Goal: Task Accomplishment & Management: Use online tool/utility

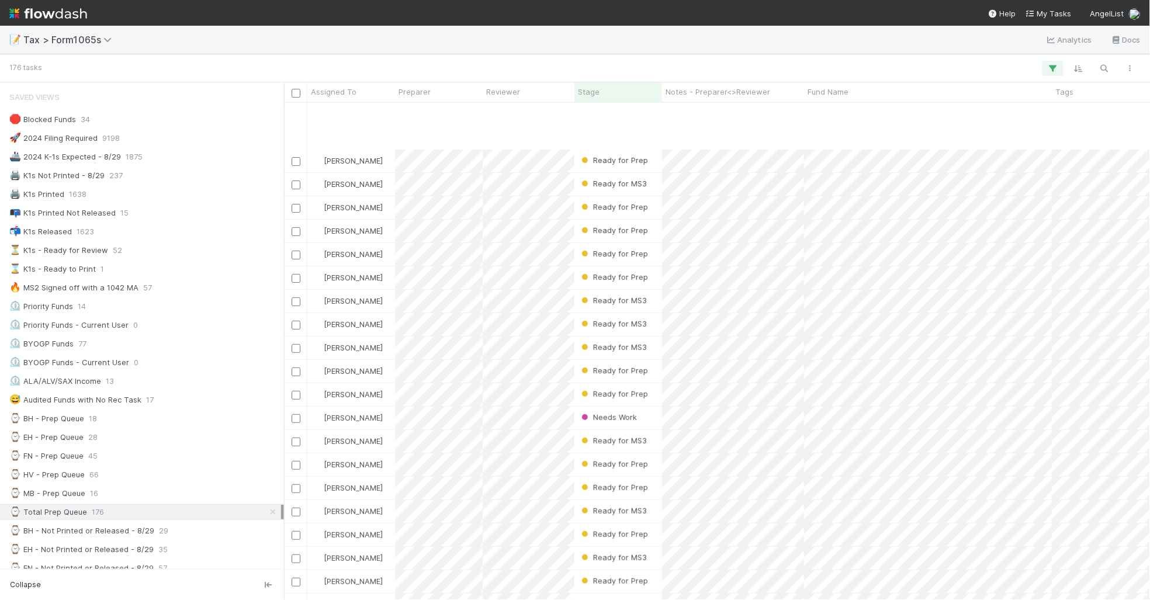
scroll to position [73, 0]
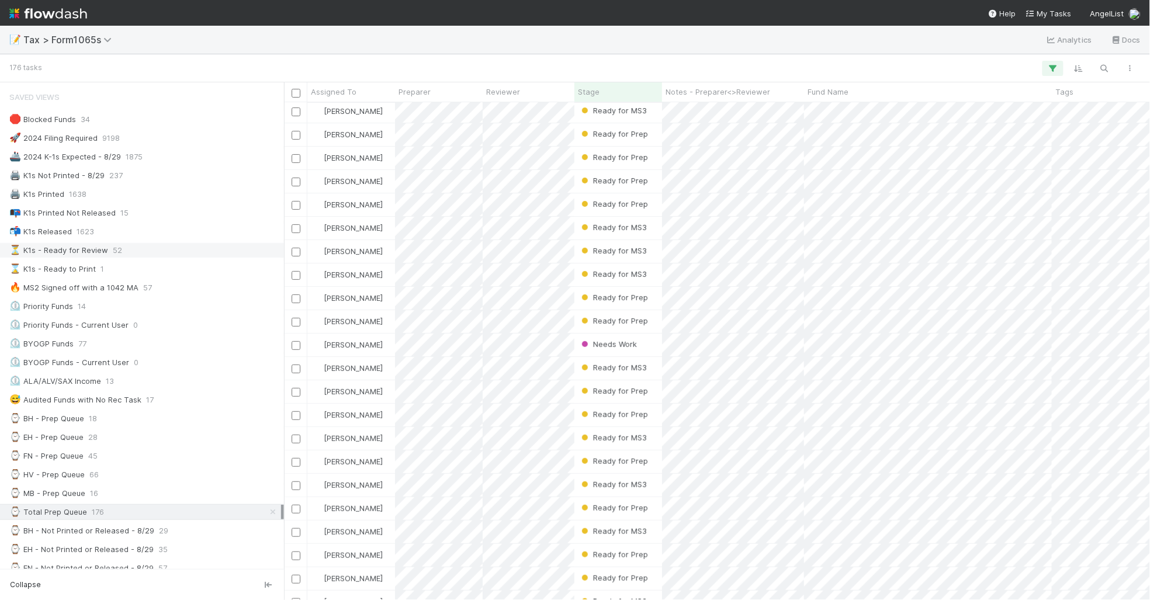
click at [159, 254] on div "⏳ K1s - Ready for Review 52" at bounding box center [145, 250] width 272 height 15
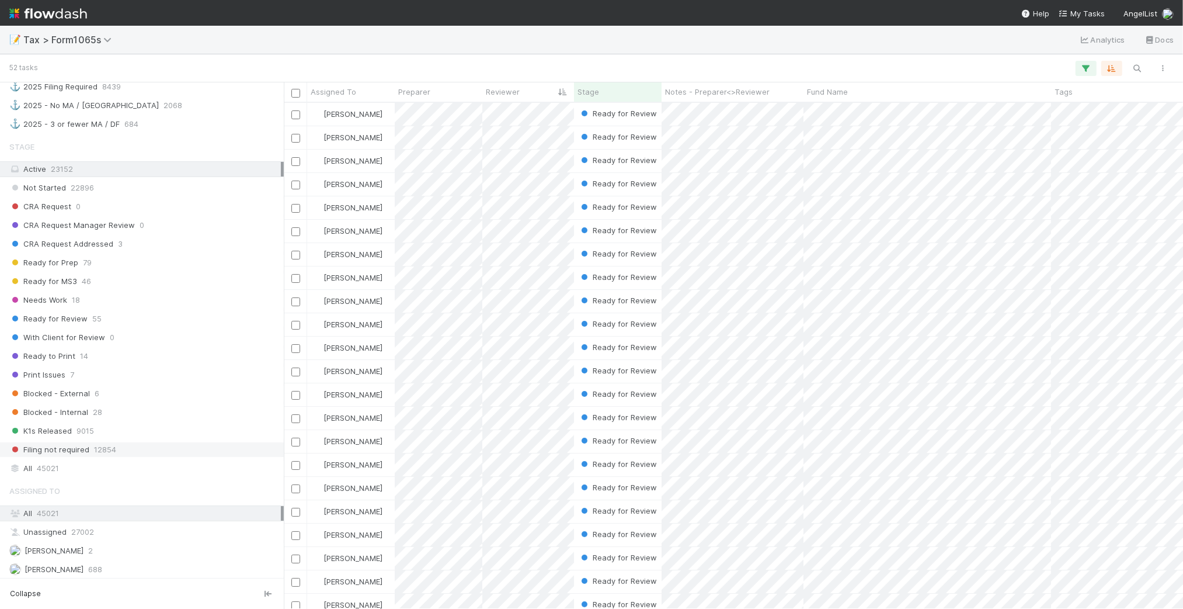
scroll to position [803, 0]
click at [137, 471] on div "All 45021" at bounding box center [145, 464] width 272 height 15
click at [349, 93] on span "Assigned To" at bounding box center [334, 92] width 46 height 12
click at [357, 112] on div "Sort A → Z" at bounding box center [377, 114] width 133 height 18
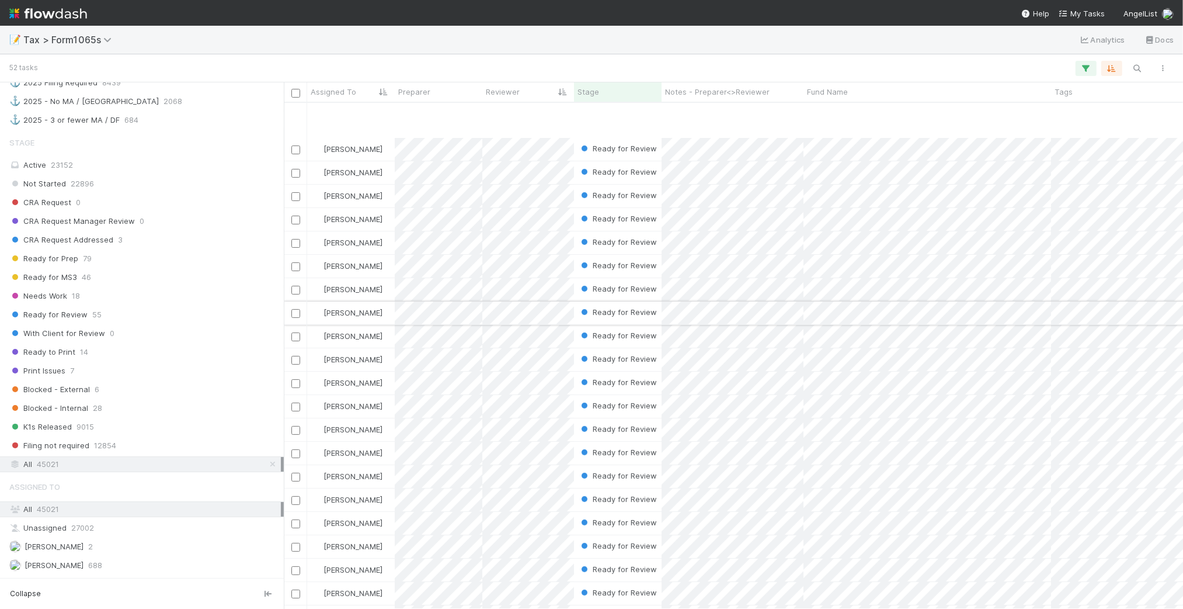
scroll to position [365, 0]
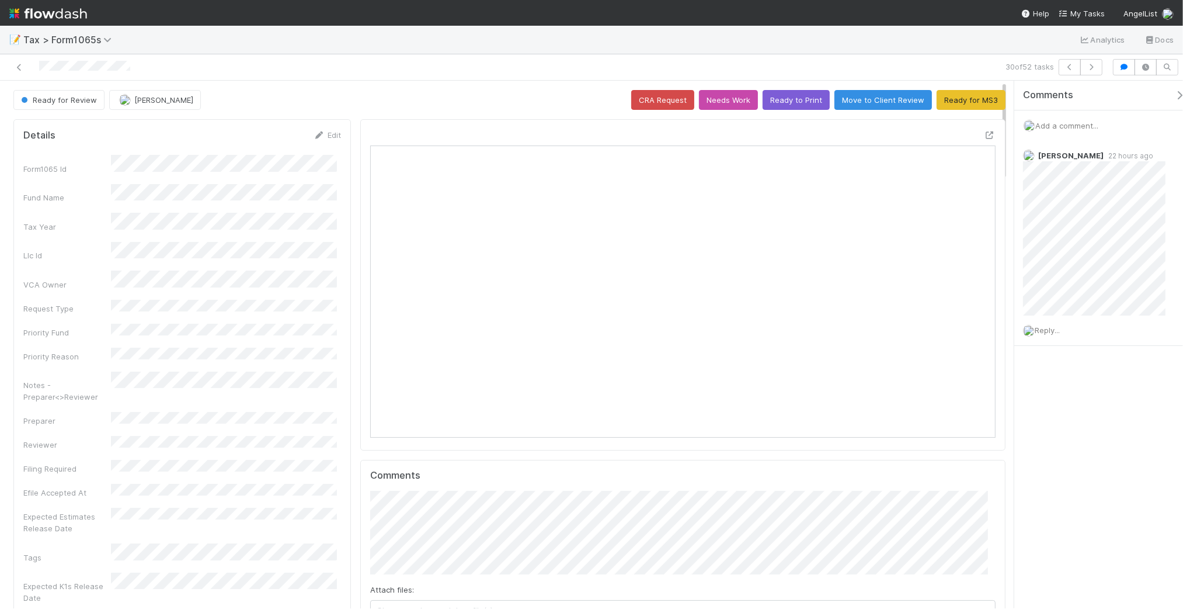
scroll to position [226, 607]
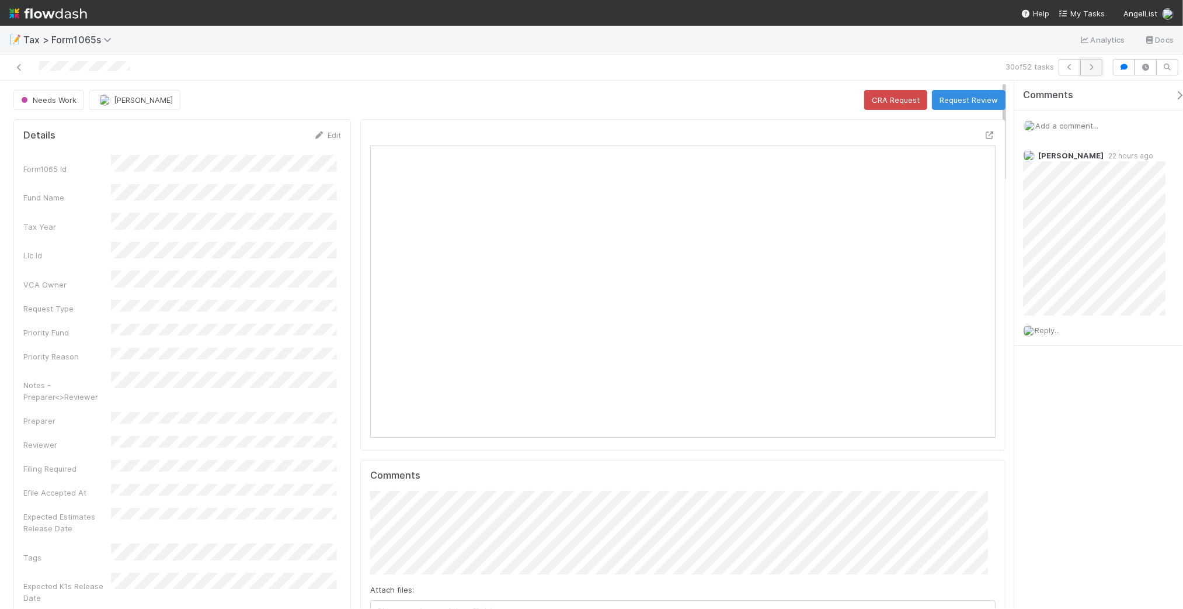
click at [1091, 67] on icon "button" at bounding box center [1092, 67] width 12 height 7
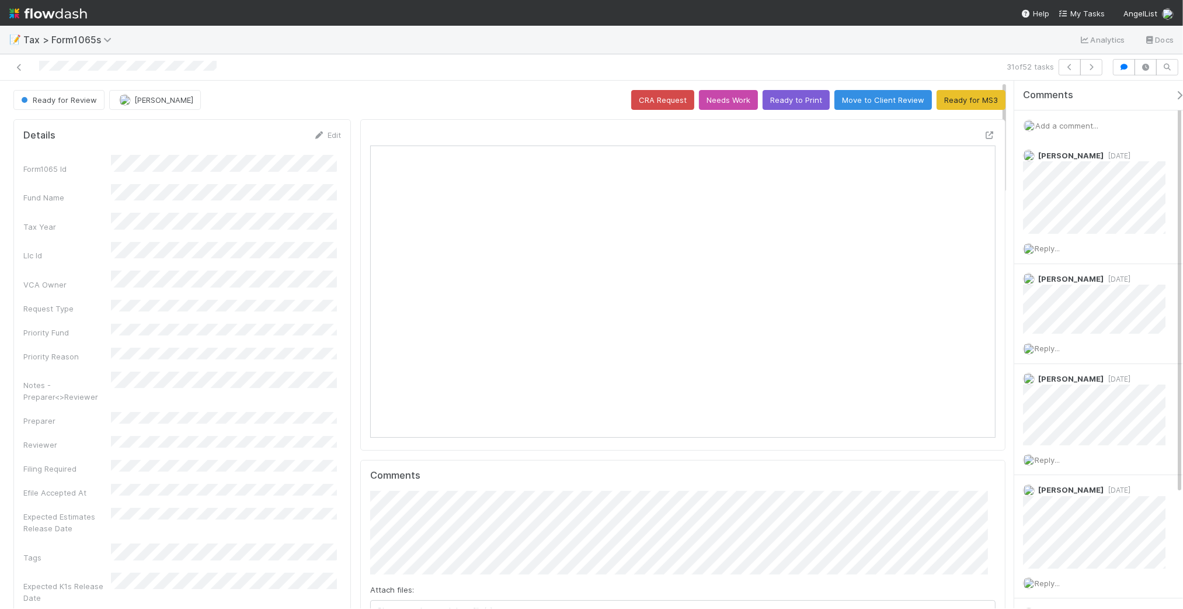
scroll to position [226, 303]
click at [16, 67] on icon at bounding box center [19, 68] width 12 height 8
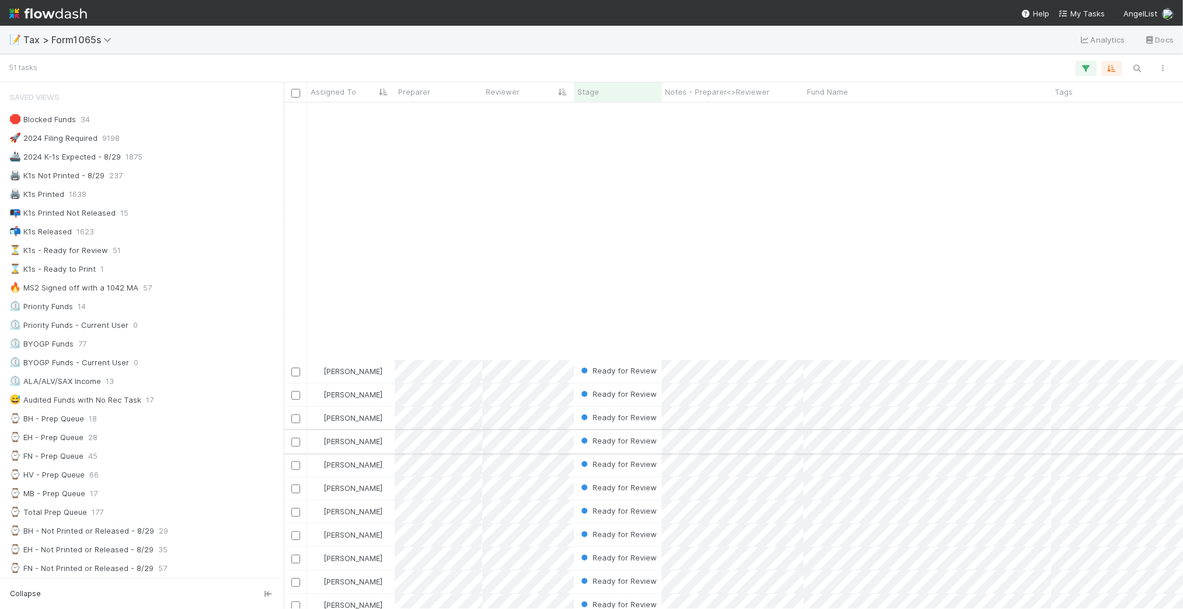
scroll to position [292, 0]
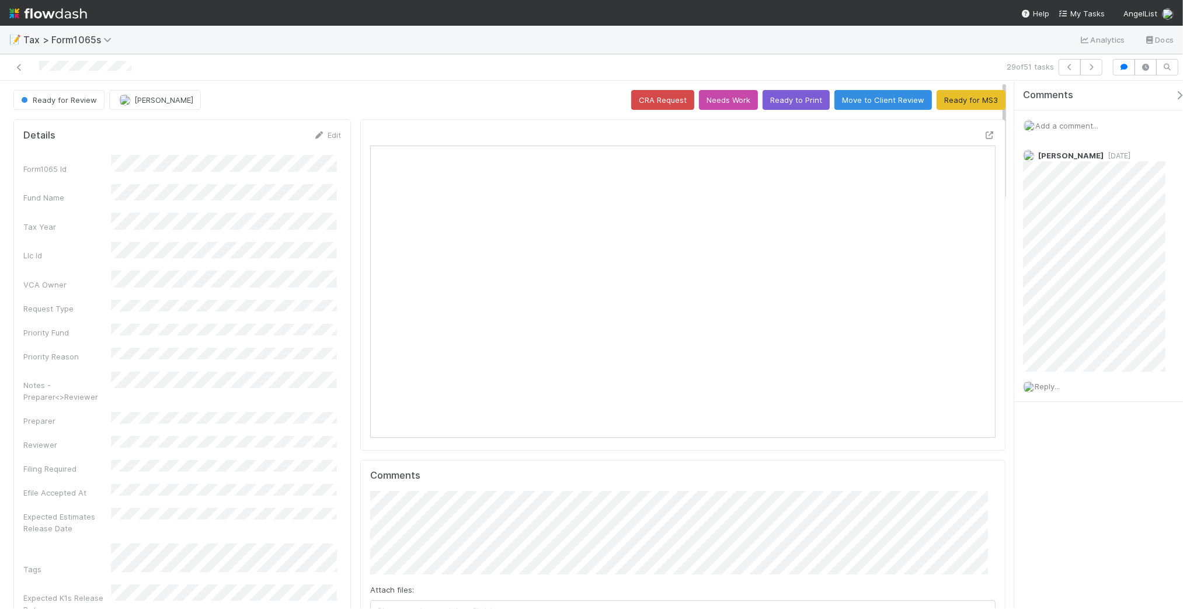
scroll to position [226, 607]
click at [18, 66] on icon at bounding box center [19, 68] width 12 height 8
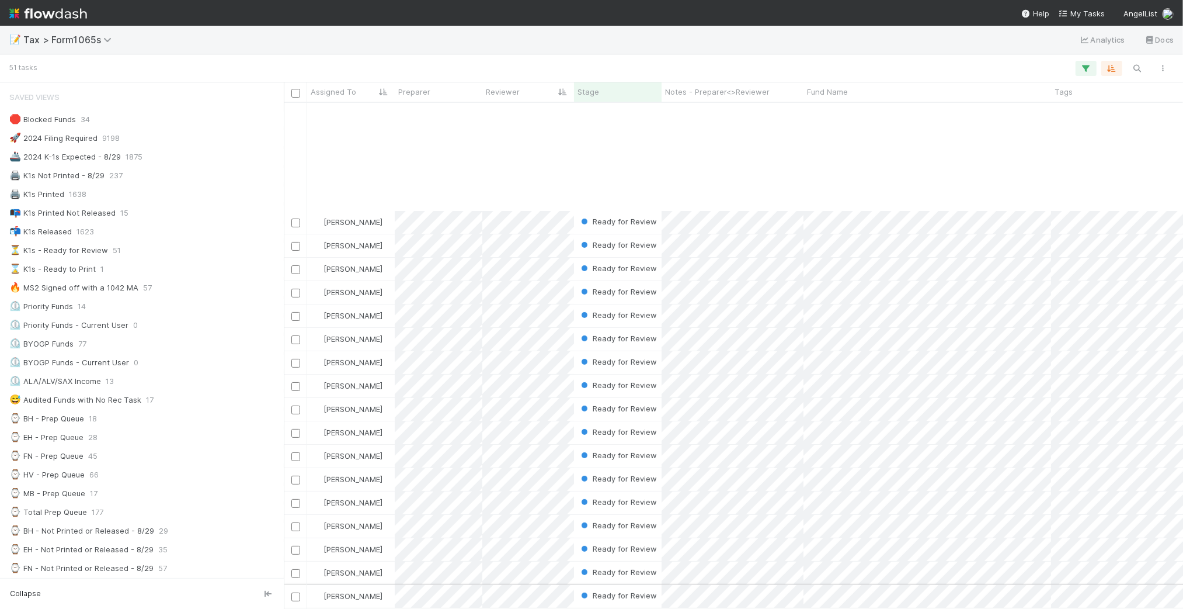
scroll to position [365, 0]
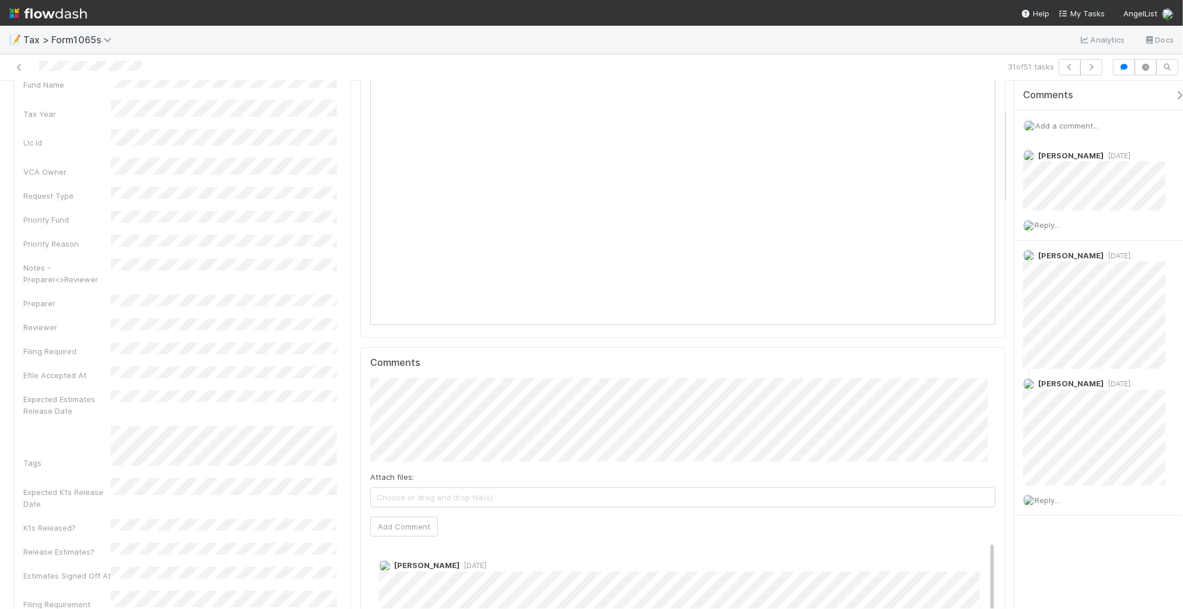
scroll to position [146, 0]
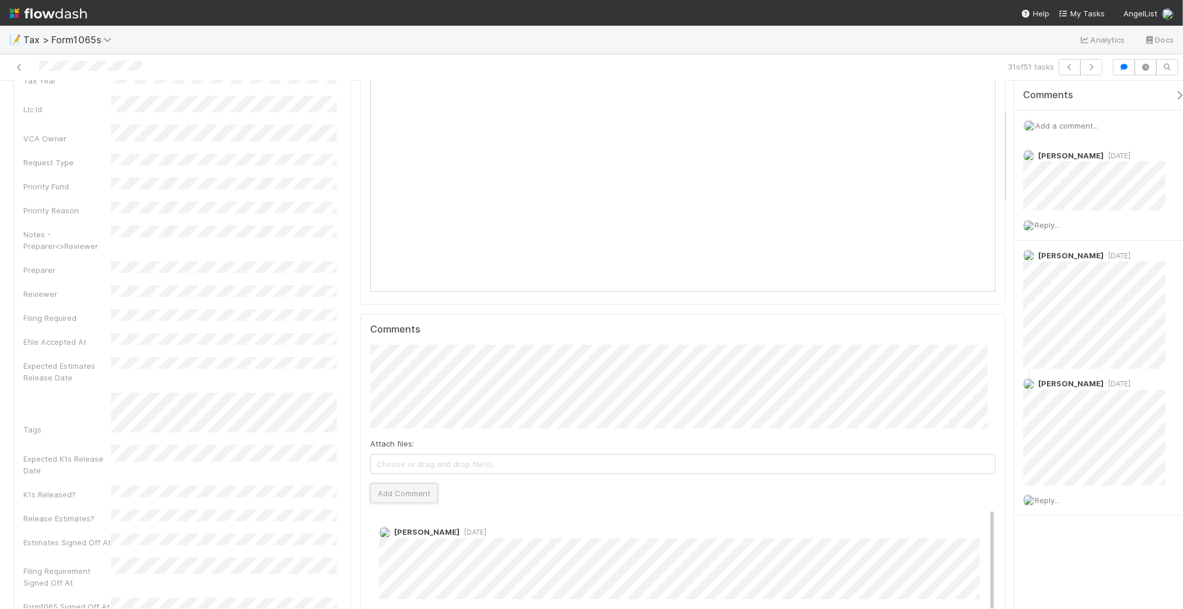
click at [387, 495] on button "Add Comment" at bounding box center [404, 493] width 68 height 20
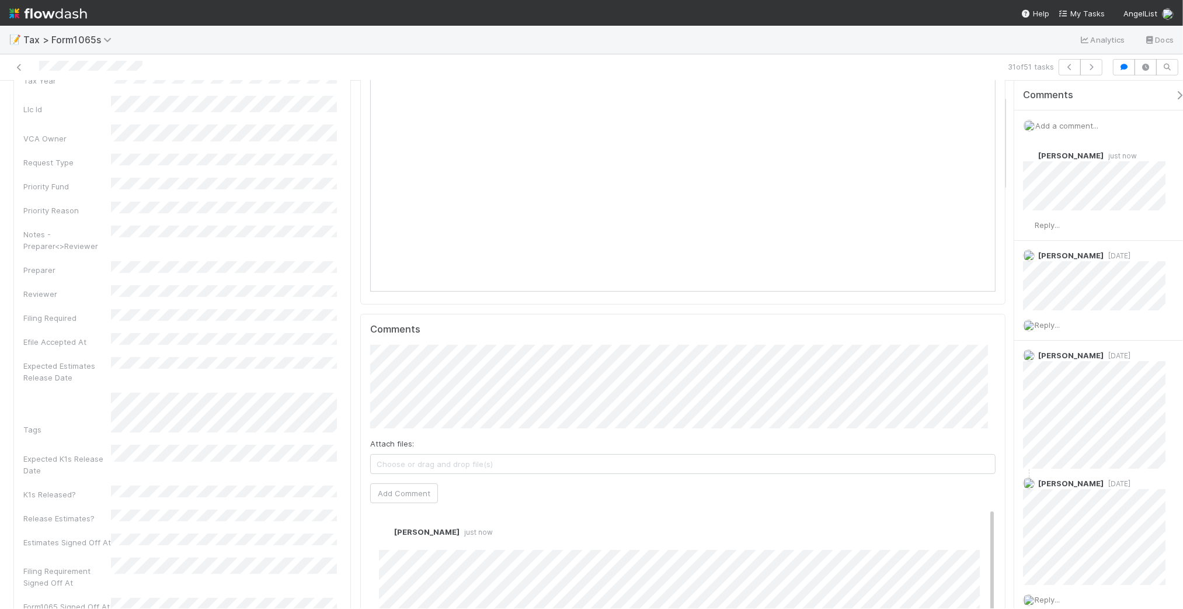
scroll to position [0, 0]
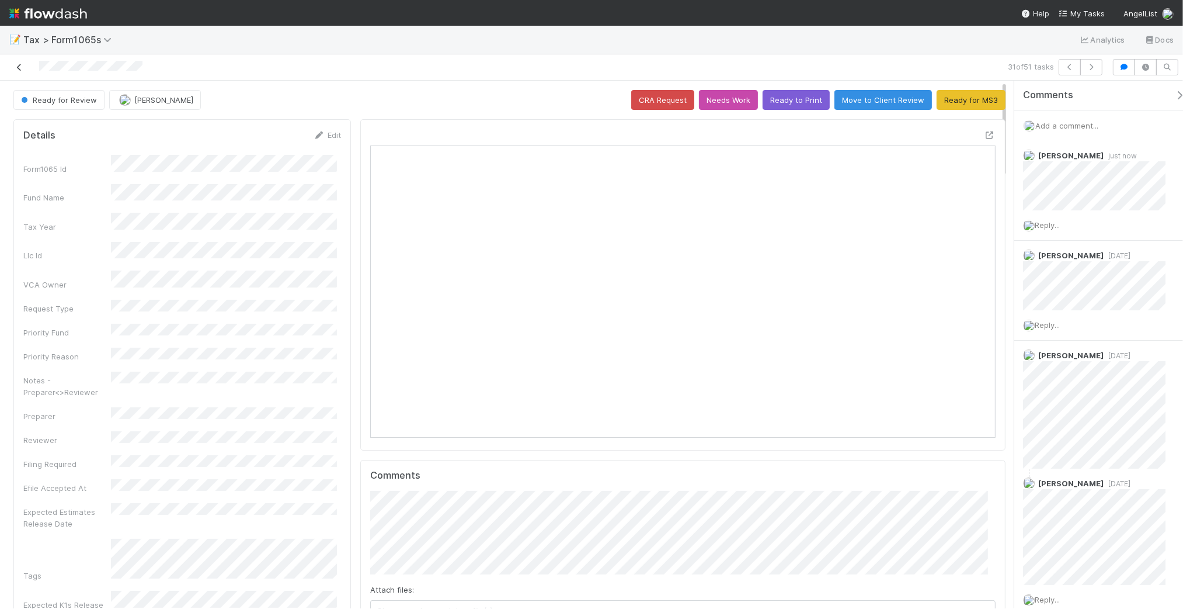
click at [22, 68] on icon at bounding box center [19, 68] width 12 height 8
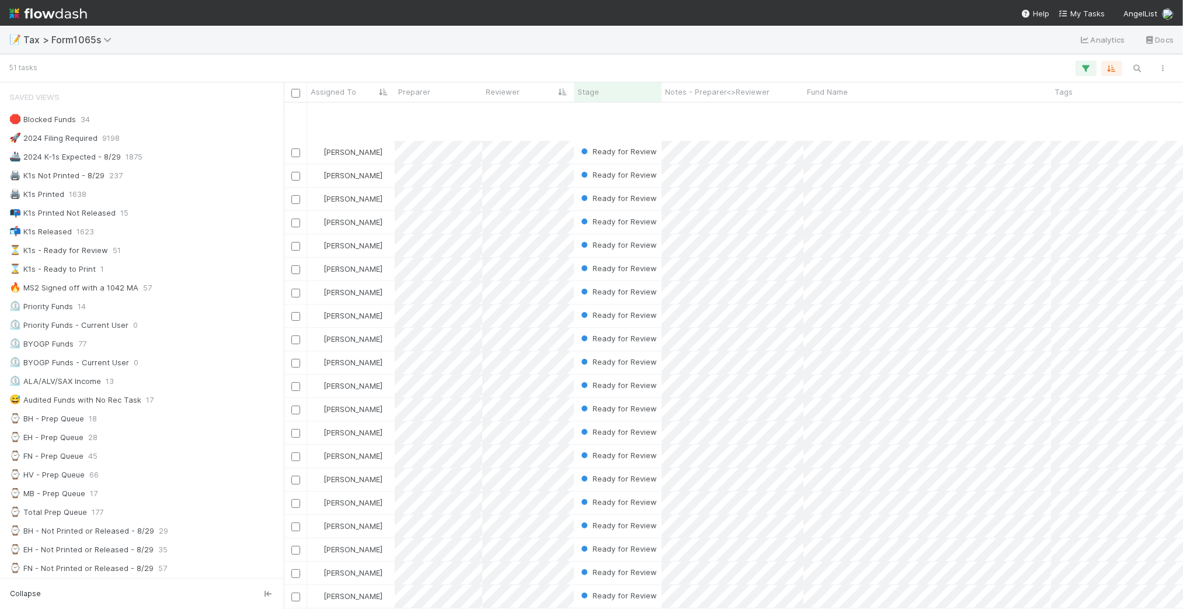
scroll to position [292, 0]
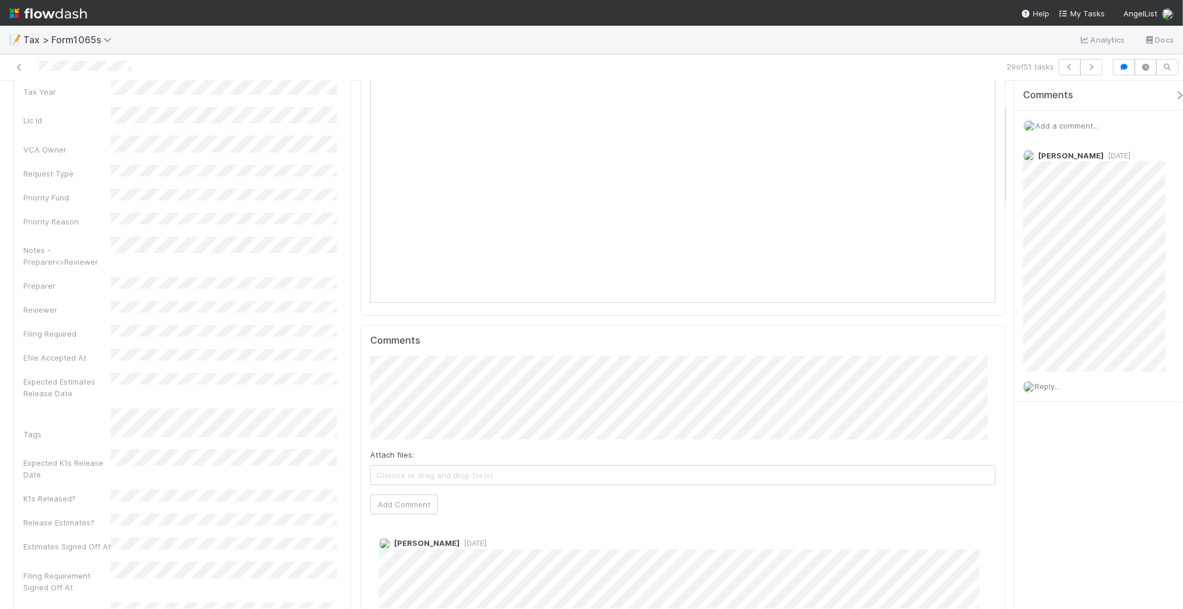
scroll to position [146, 0]
click at [412, 495] on button "Add Comment" at bounding box center [404, 493] width 68 height 20
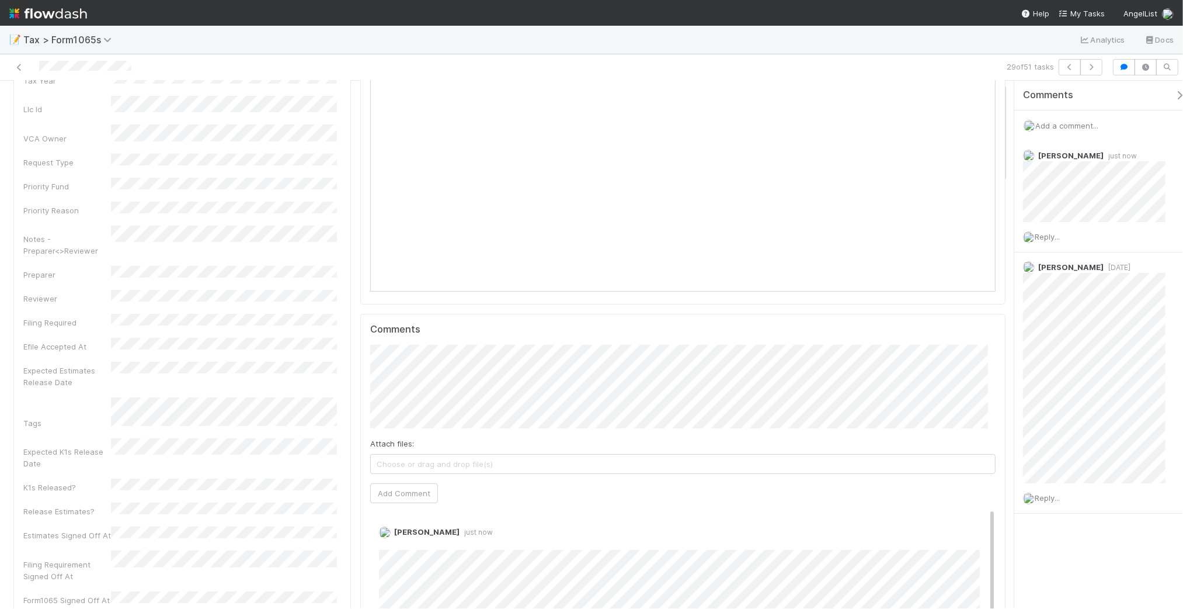
scroll to position [0, 0]
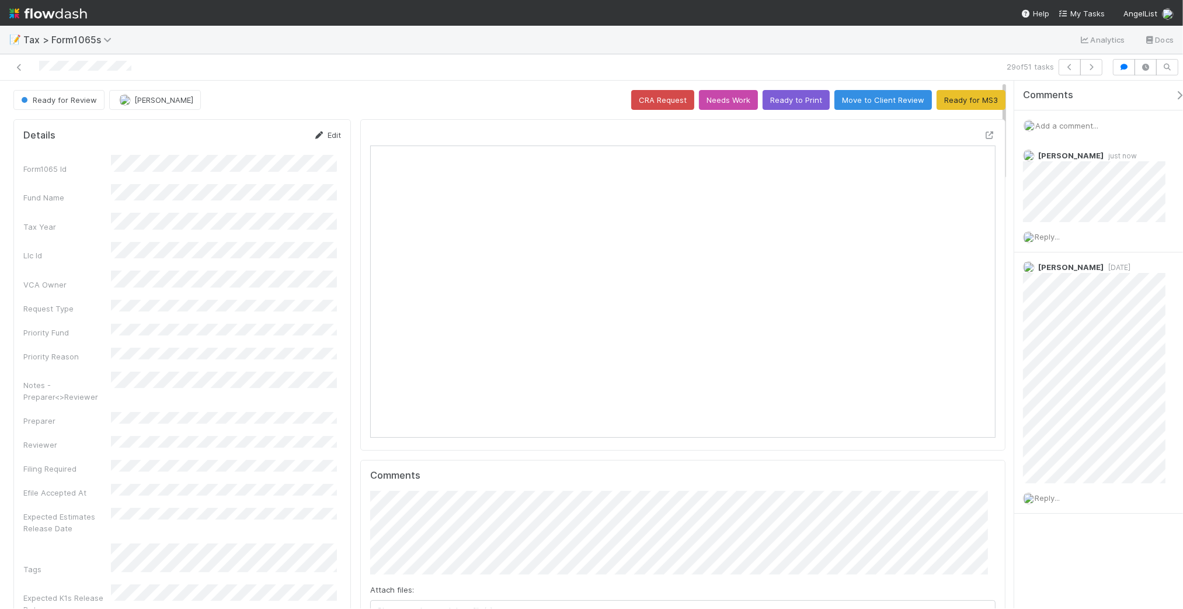
click at [323, 133] on link "Edit" at bounding box center [327, 134] width 27 height 9
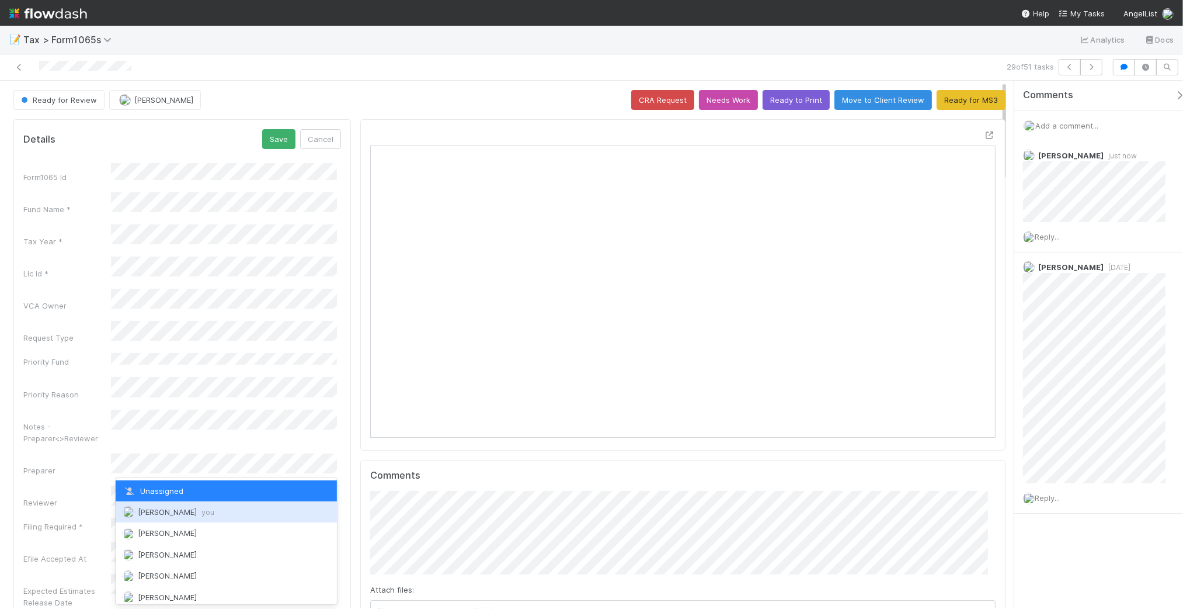
click at [220, 514] on div "[PERSON_NAME] you" at bounding box center [226, 511] width 221 height 21
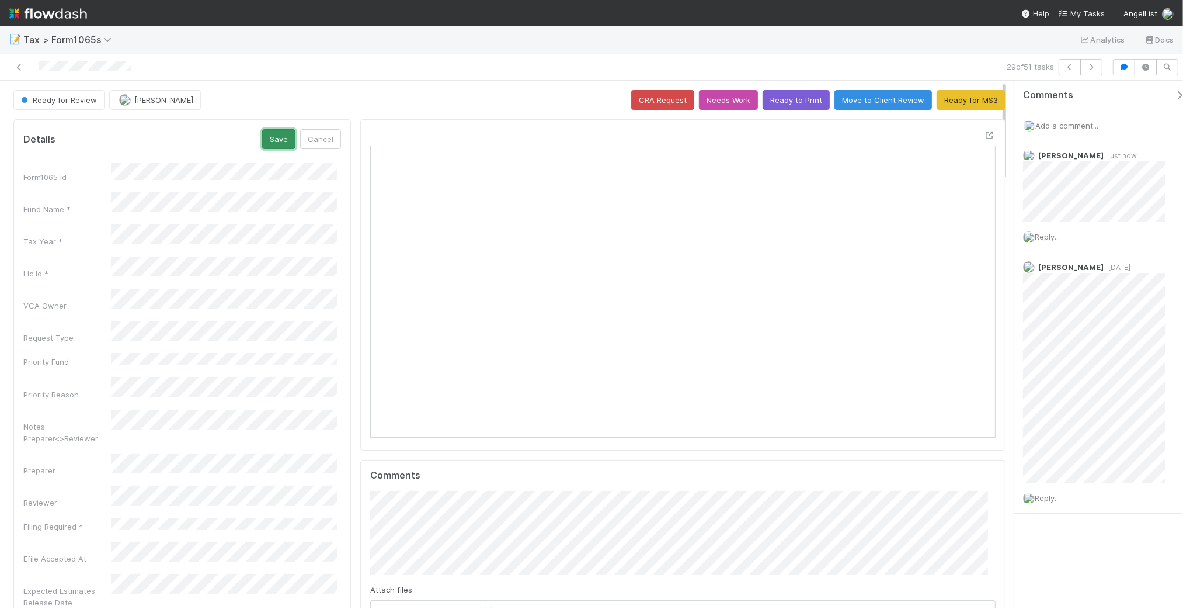
click at [275, 142] on button "Save" at bounding box center [278, 139] width 33 height 20
click at [730, 100] on button "Needs Work" at bounding box center [728, 100] width 59 height 20
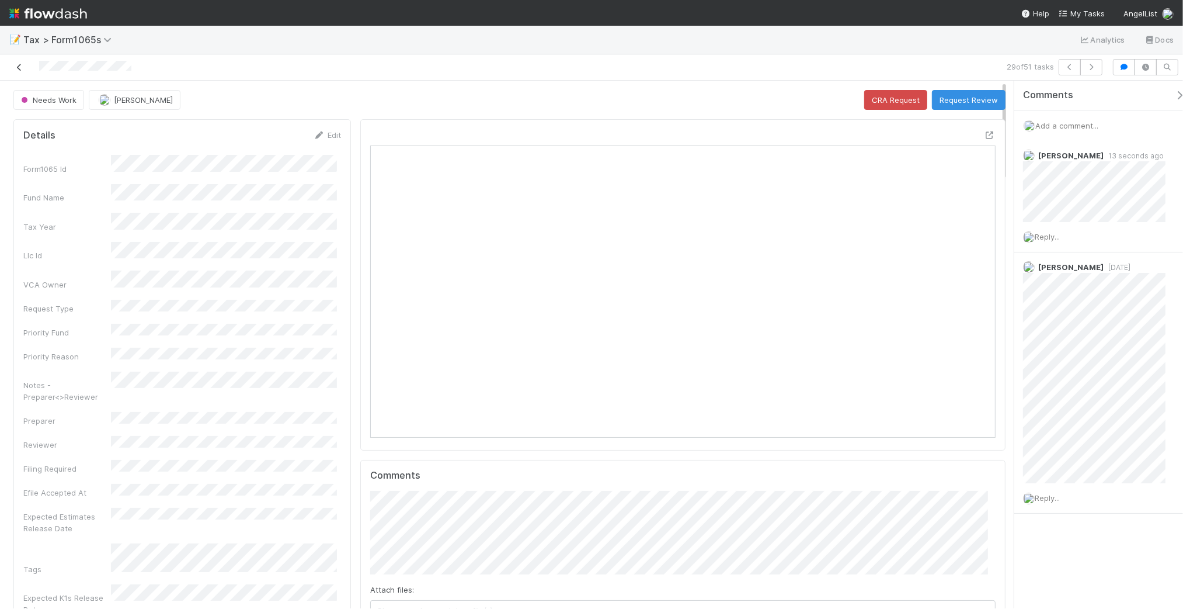
click at [20, 66] on icon at bounding box center [19, 68] width 12 height 8
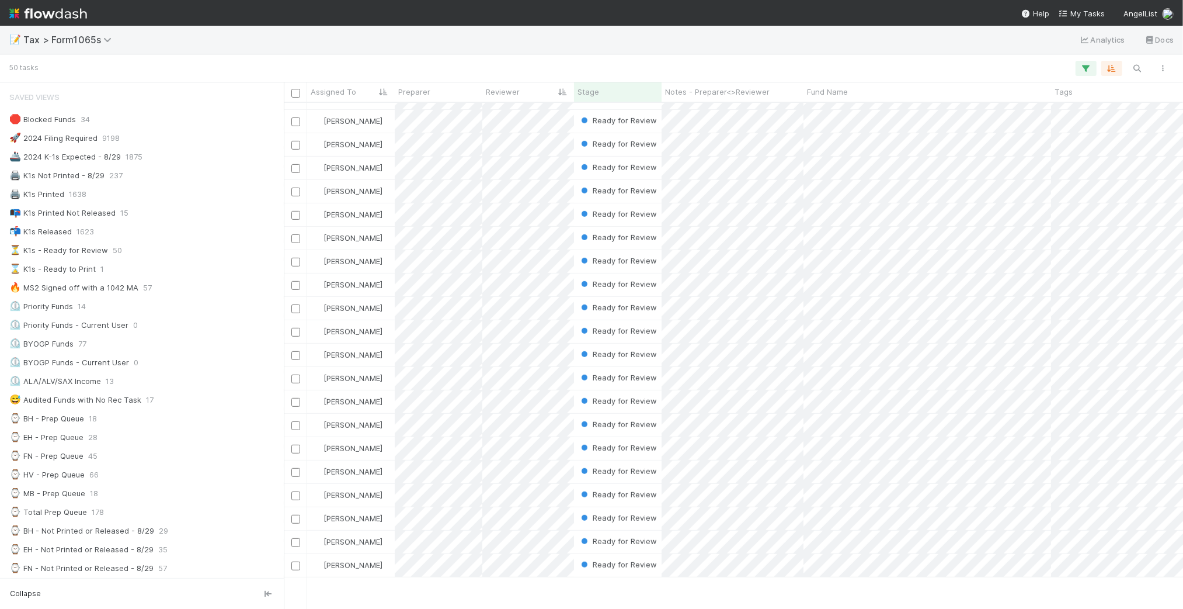
scroll to position [527, 0]
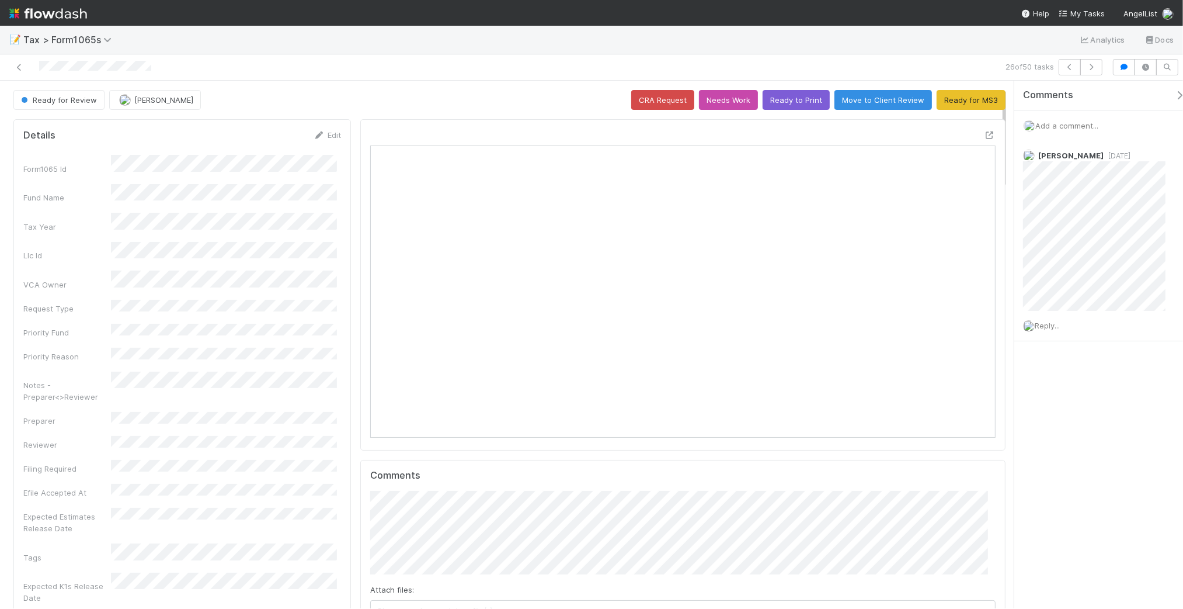
scroll to position [73, 0]
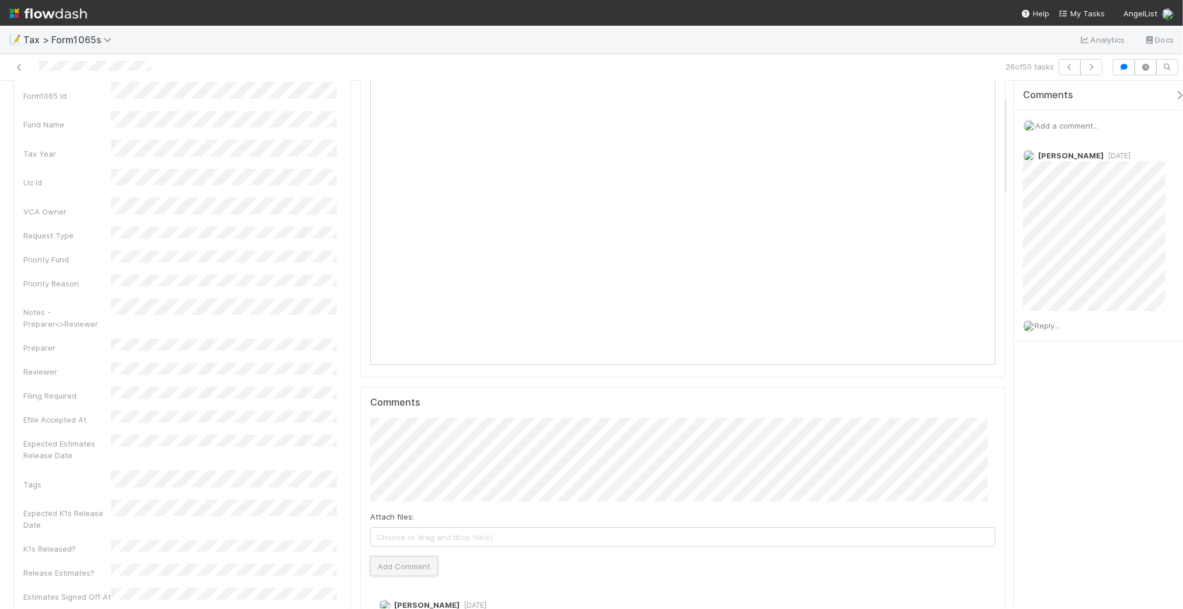
click at [393, 567] on button "Add Comment" at bounding box center [404, 566] width 68 height 20
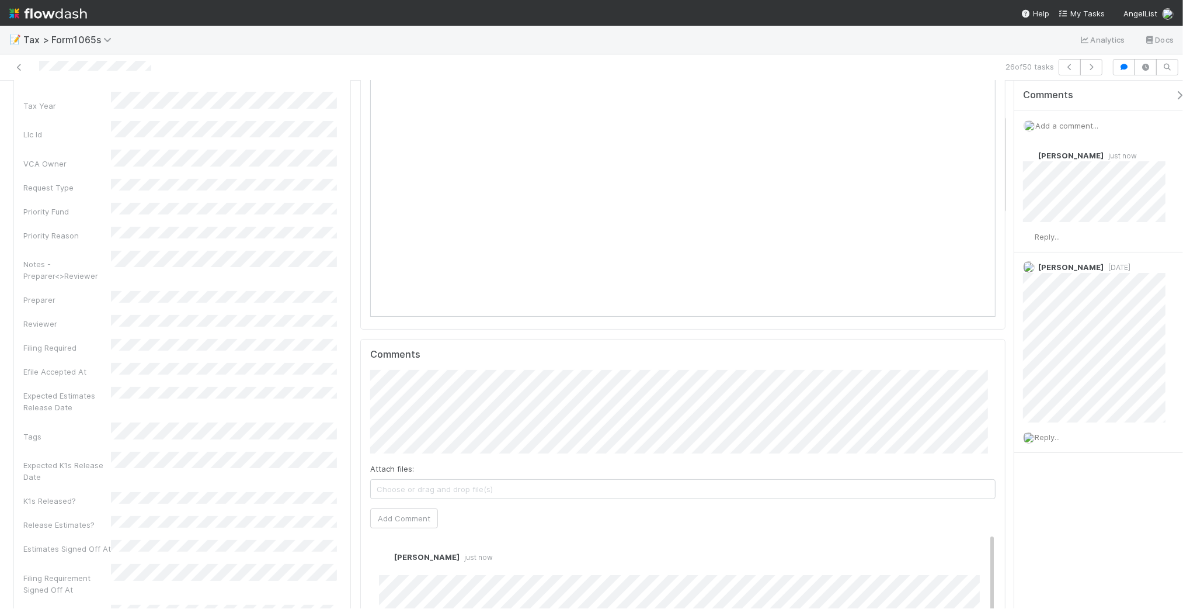
scroll to position [219, 0]
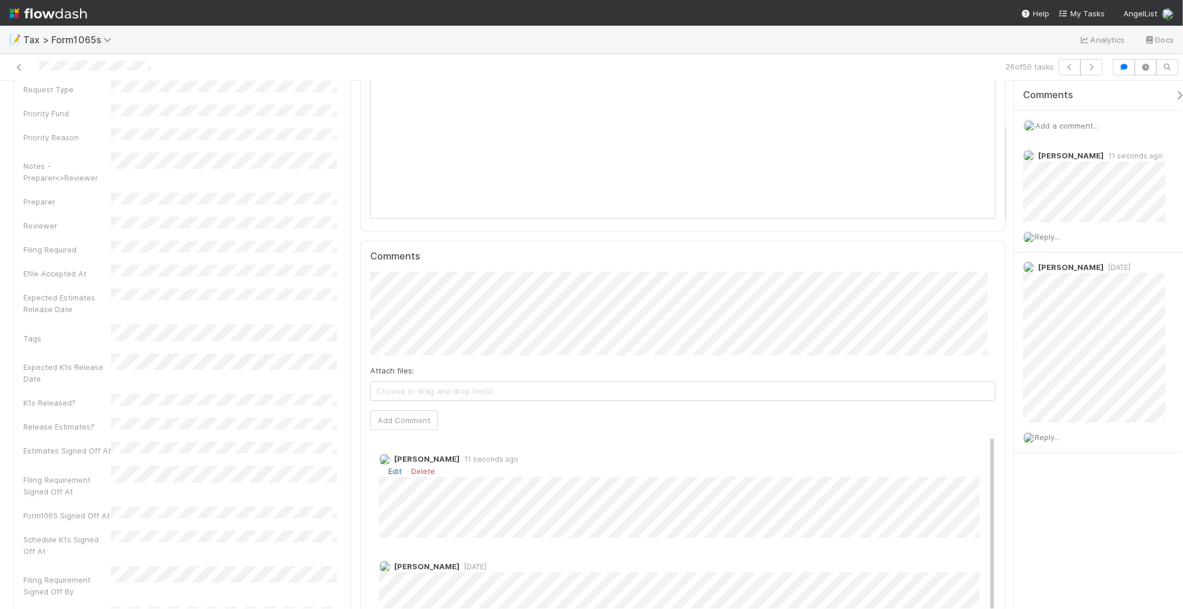
click at [389, 475] on link "Edit" at bounding box center [394, 470] width 13 height 9
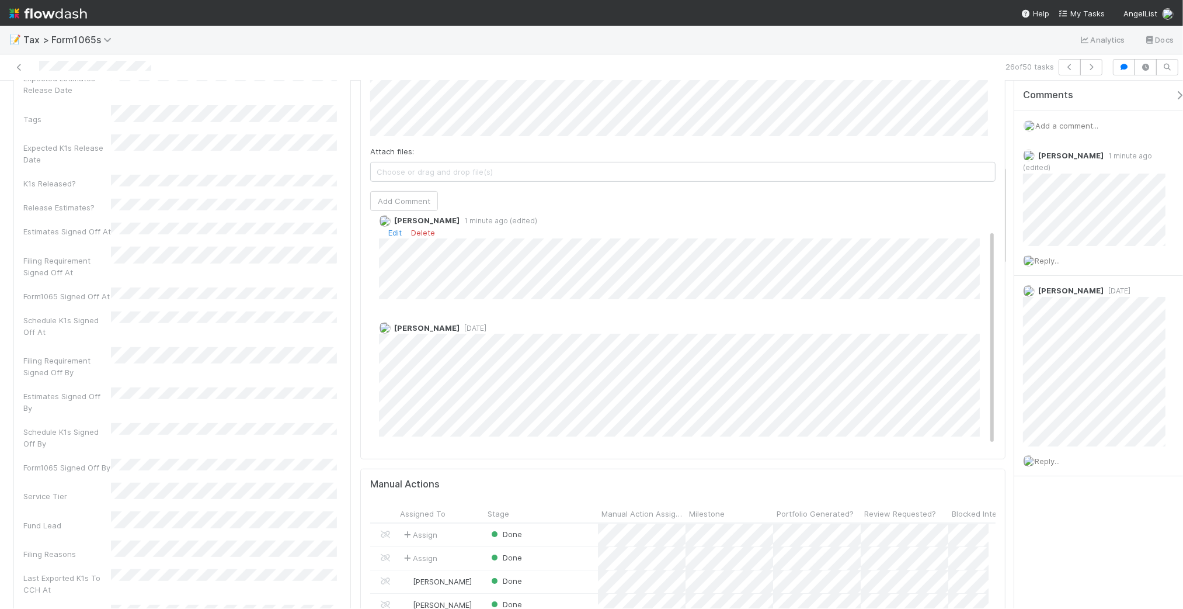
scroll to position [0, 0]
click at [391, 251] on link "Edit" at bounding box center [394, 251] width 13 height 9
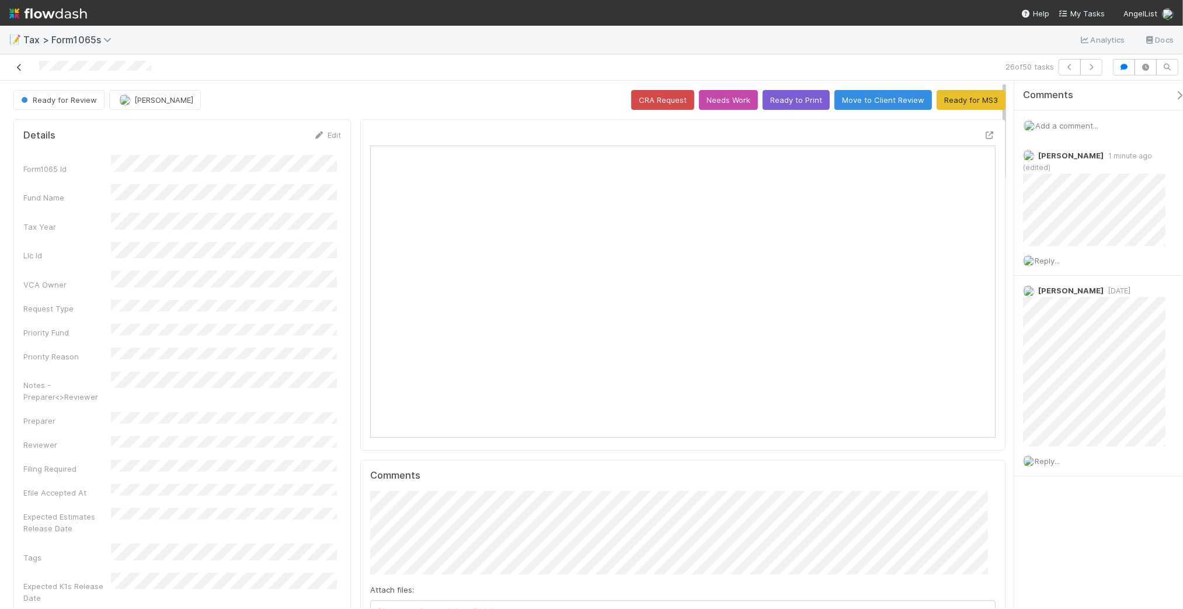
click at [16, 68] on icon at bounding box center [19, 68] width 12 height 8
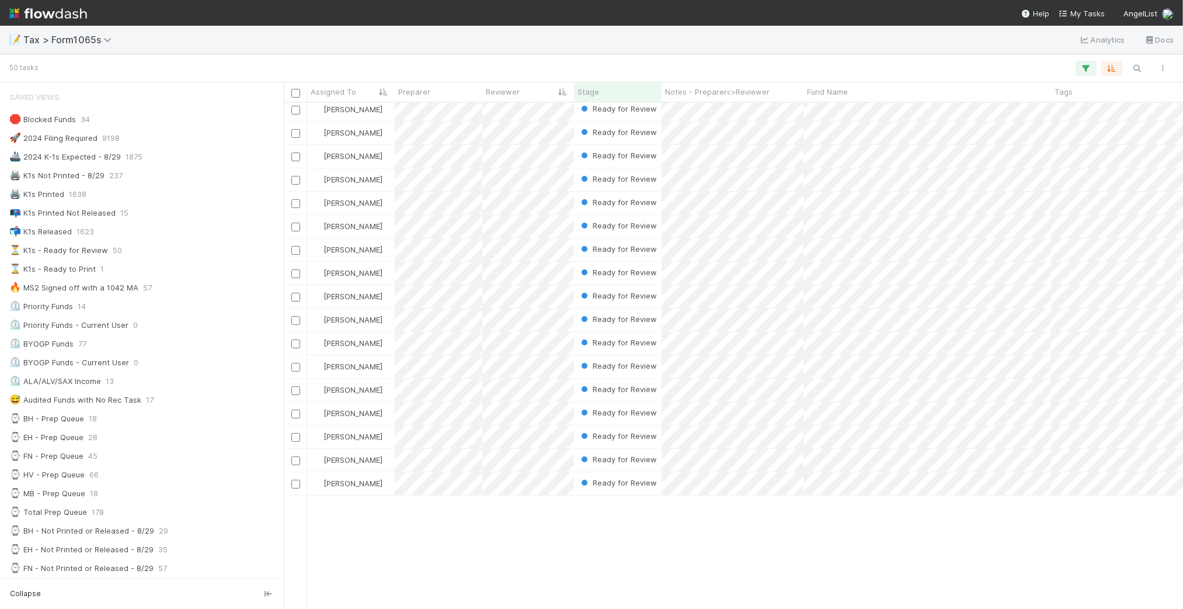
scroll to position [162, 0]
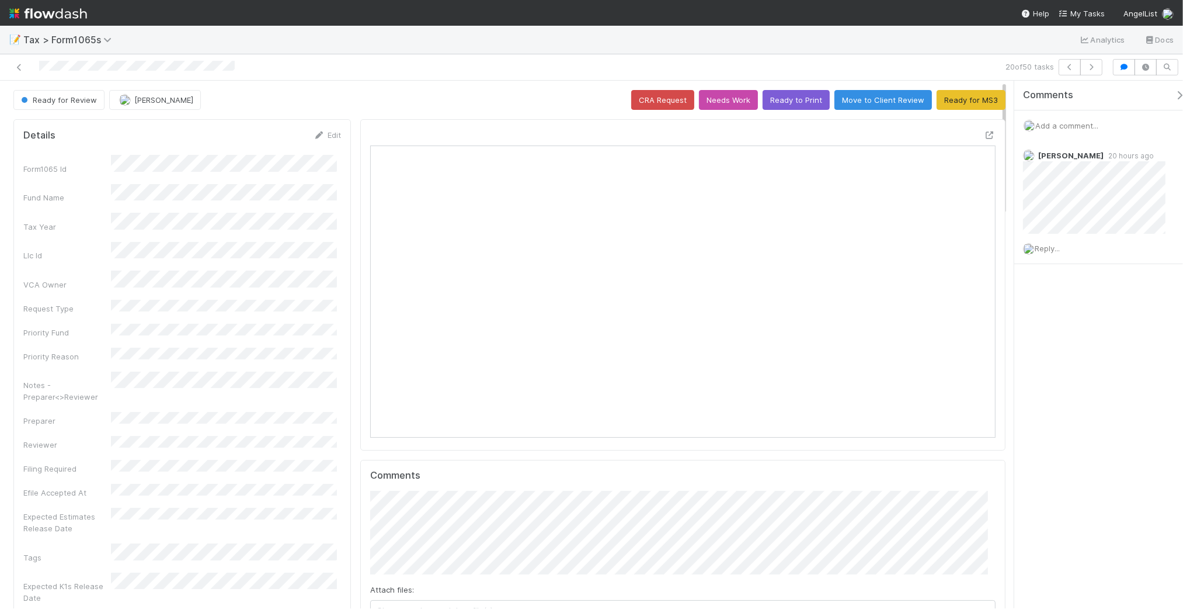
scroll to position [226, 607]
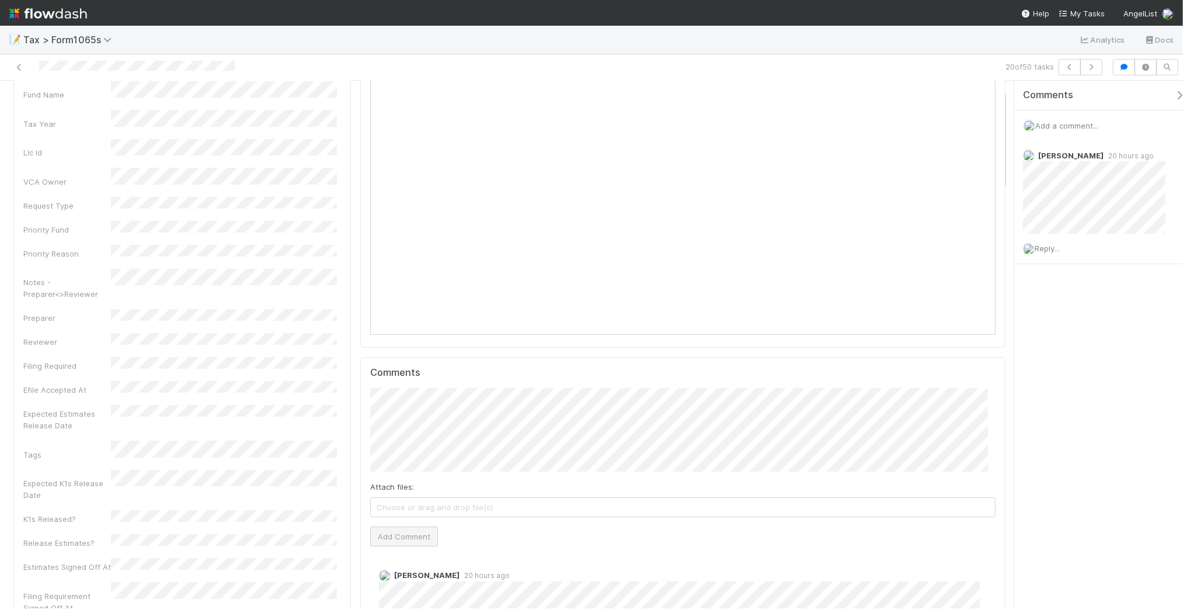
scroll to position [146, 0]
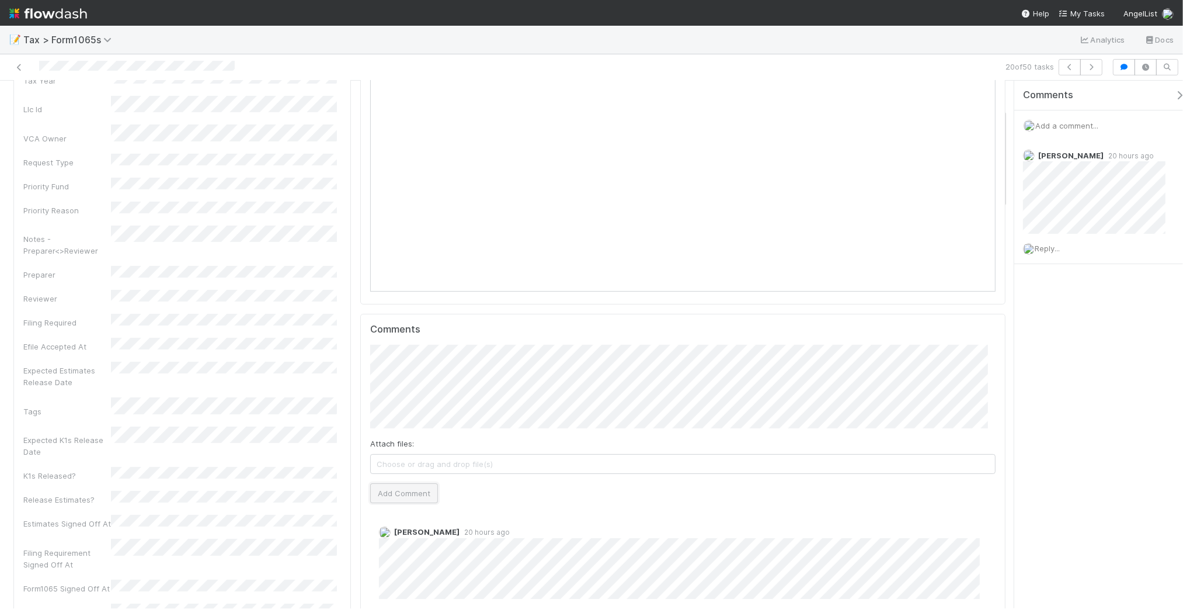
click at [400, 495] on button "Add Comment" at bounding box center [404, 493] width 68 height 20
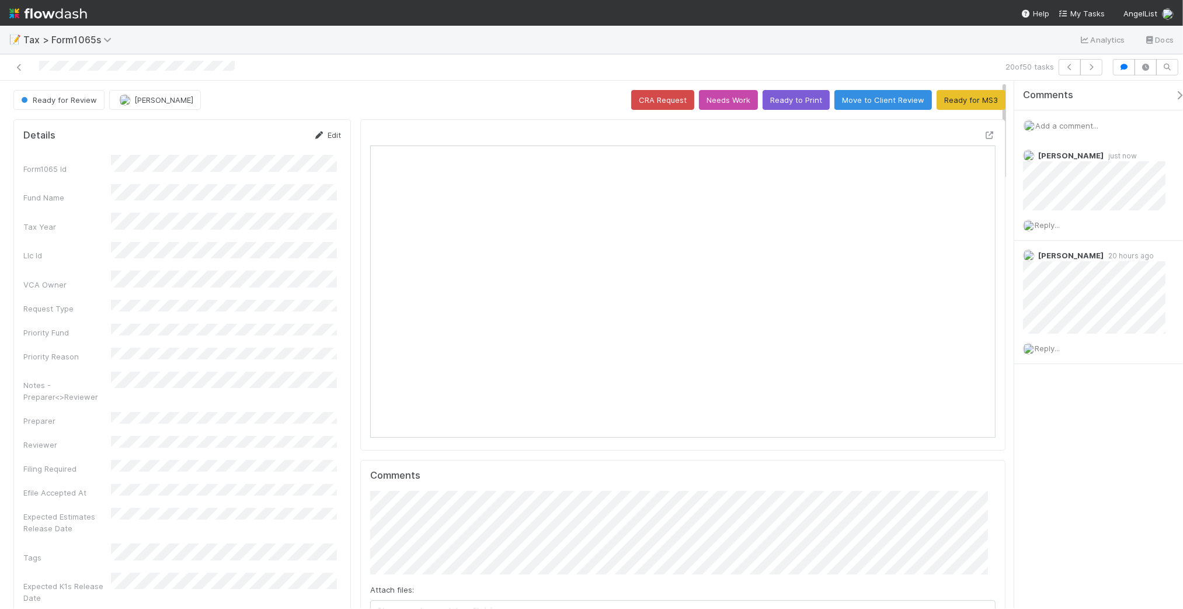
click at [331, 135] on link "Edit" at bounding box center [327, 134] width 27 height 9
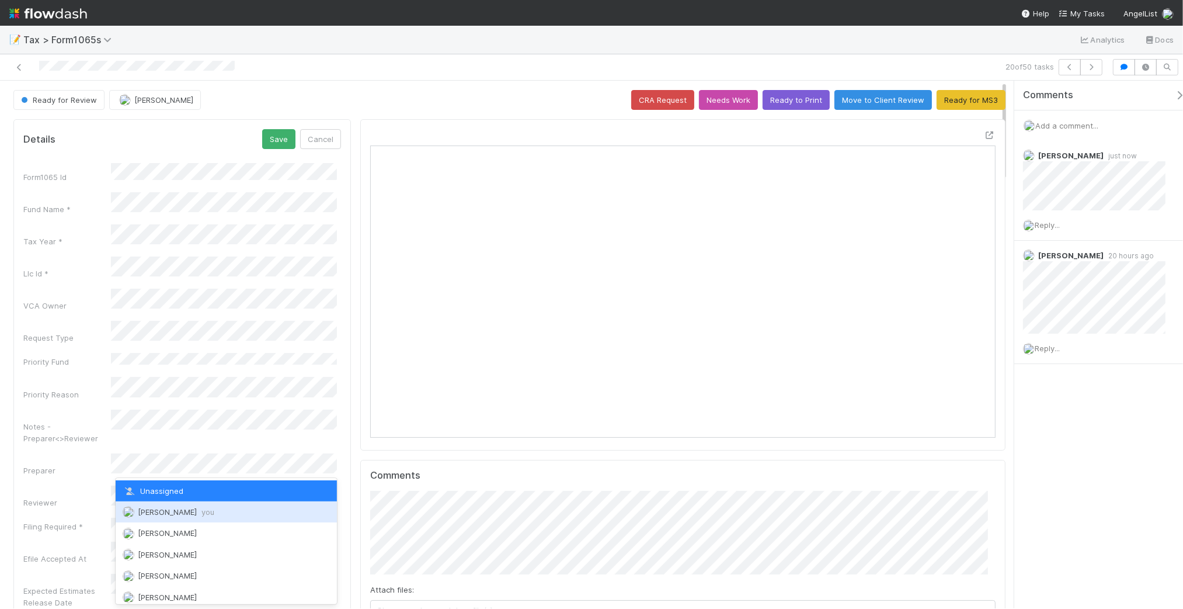
click at [204, 512] on span "you" at bounding box center [208, 511] width 13 height 9
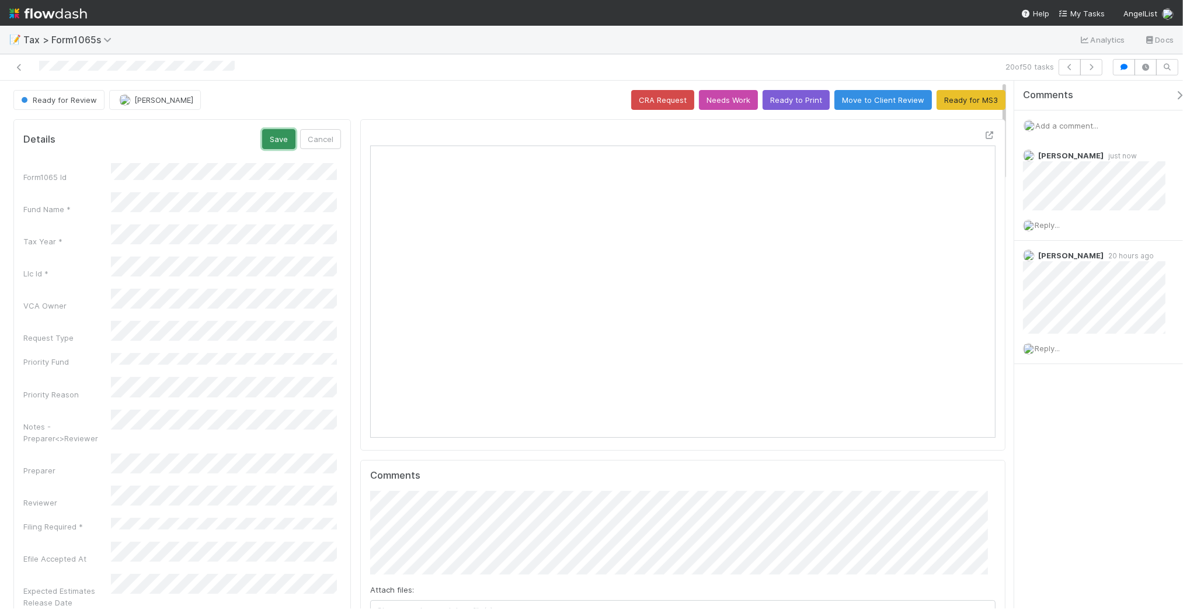
click at [281, 142] on button "Save" at bounding box center [278, 139] width 33 height 20
click at [15, 67] on icon at bounding box center [19, 68] width 12 height 8
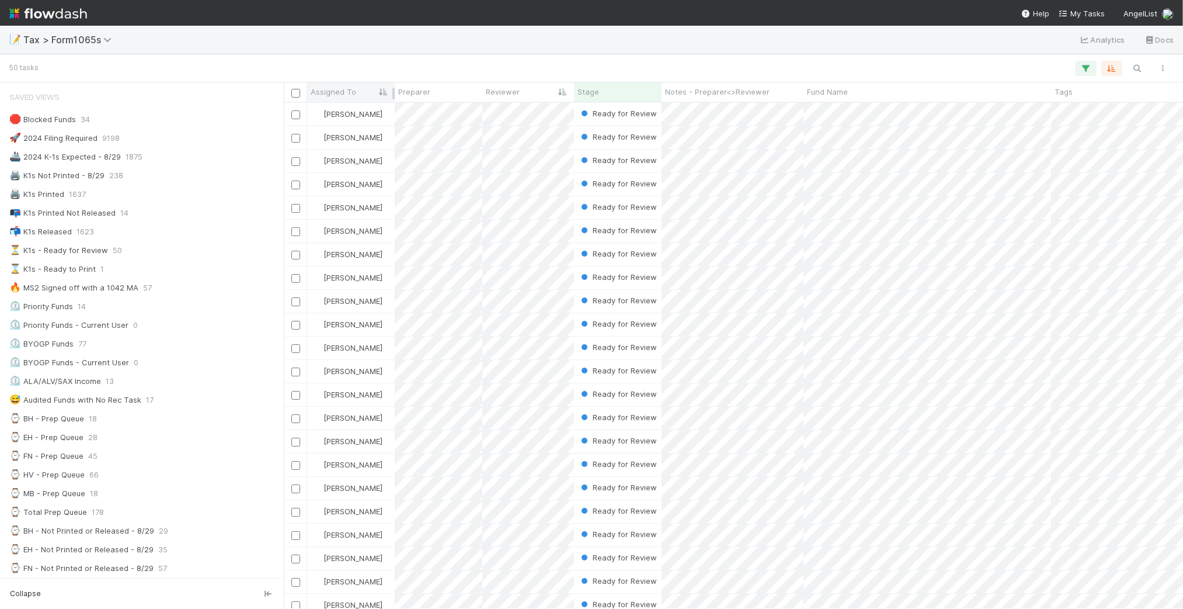
click at [328, 92] on span "Assigned To" at bounding box center [334, 92] width 46 height 12
click at [348, 109] on div "Sort A → Z" at bounding box center [377, 114] width 133 height 18
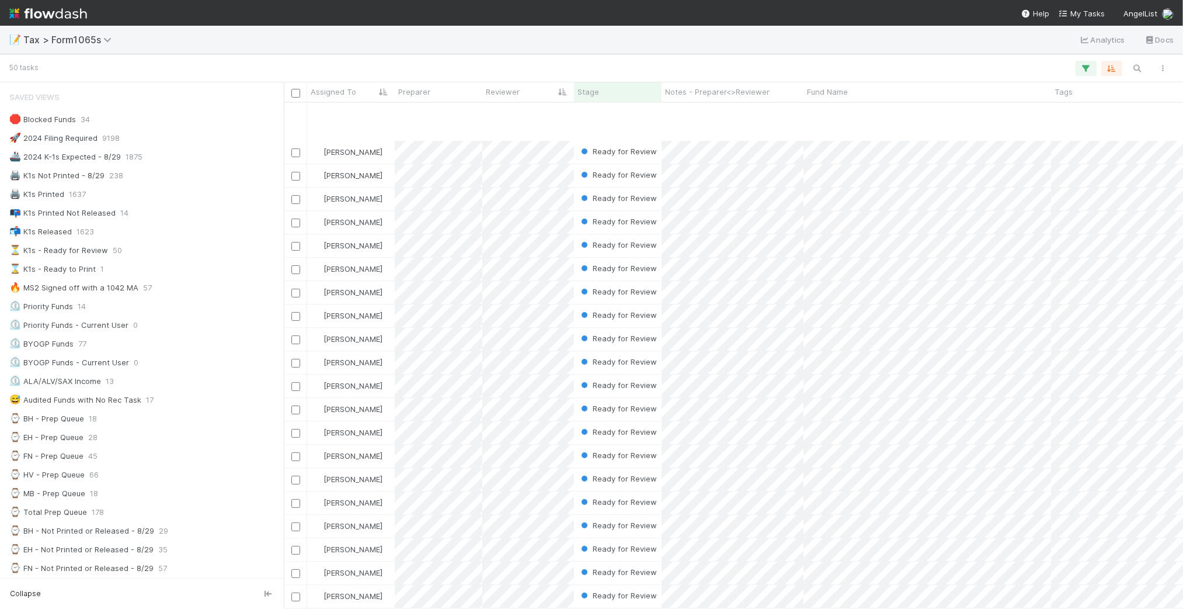
scroll to position [292, 0]
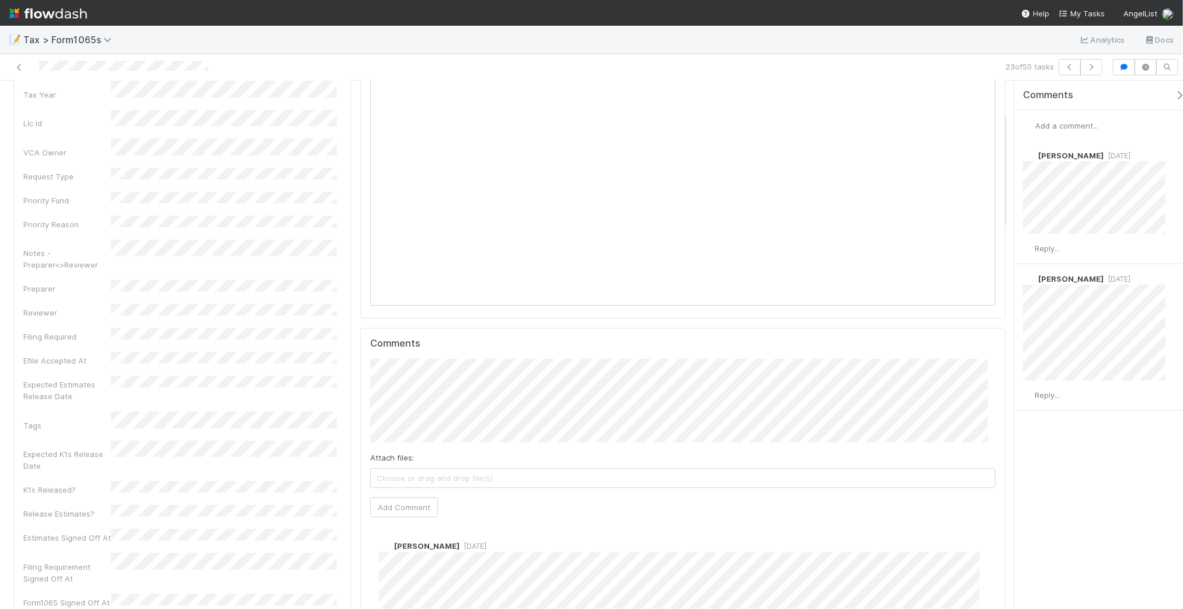
scroll to position [146, 0]
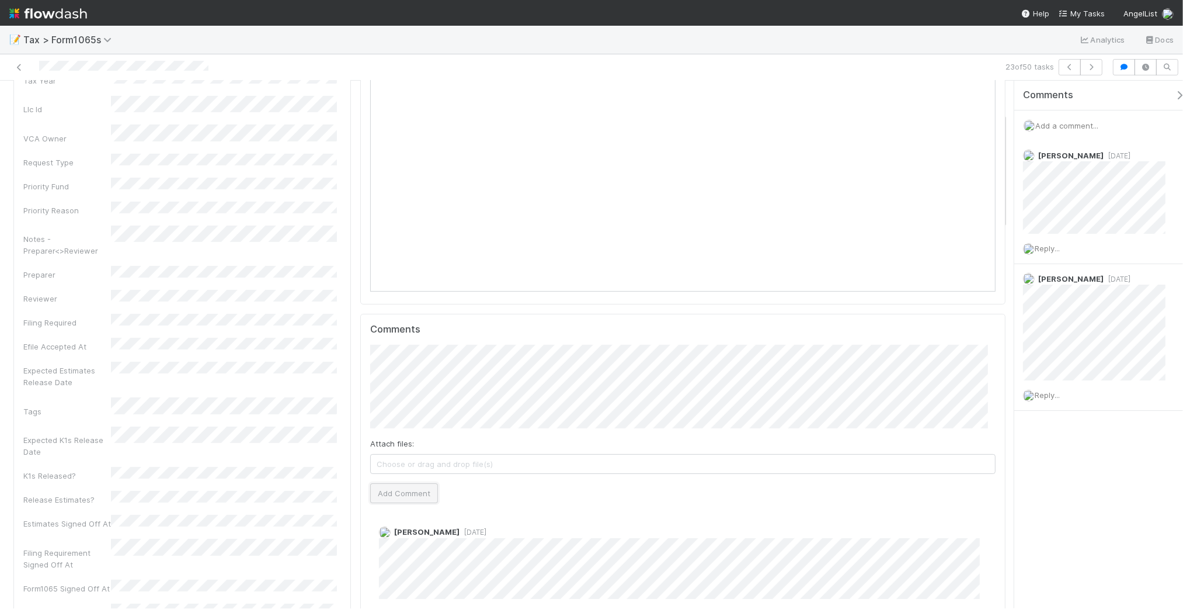
click at [410, 499] on button "Add Comment" at bounding box center [404, 493] width 68 height 20
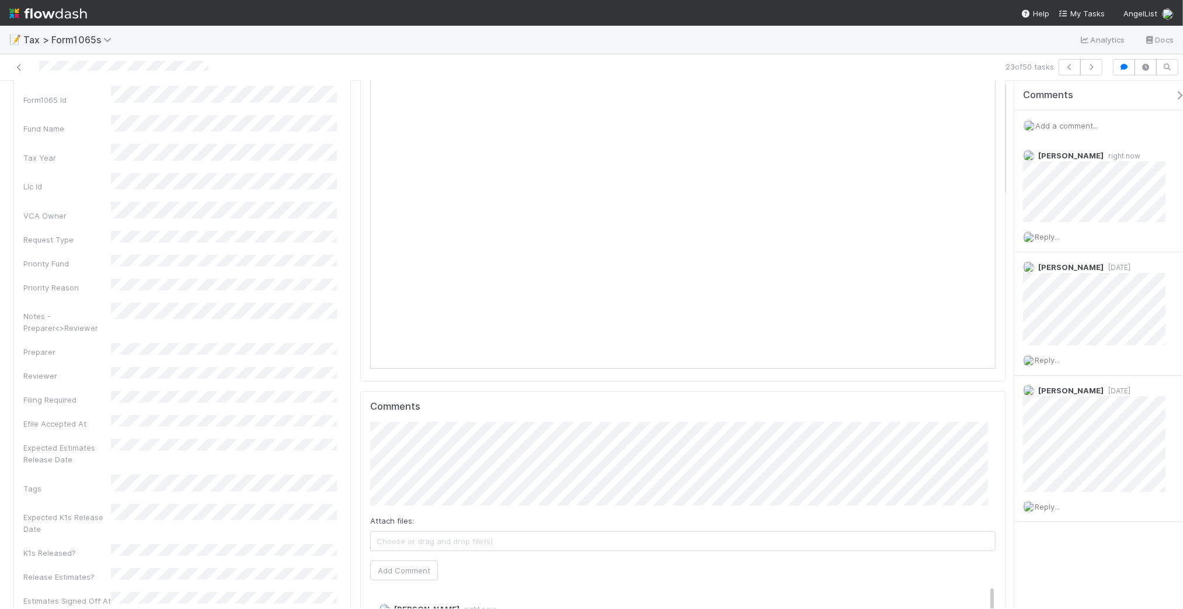
scroll to position [0, 0]
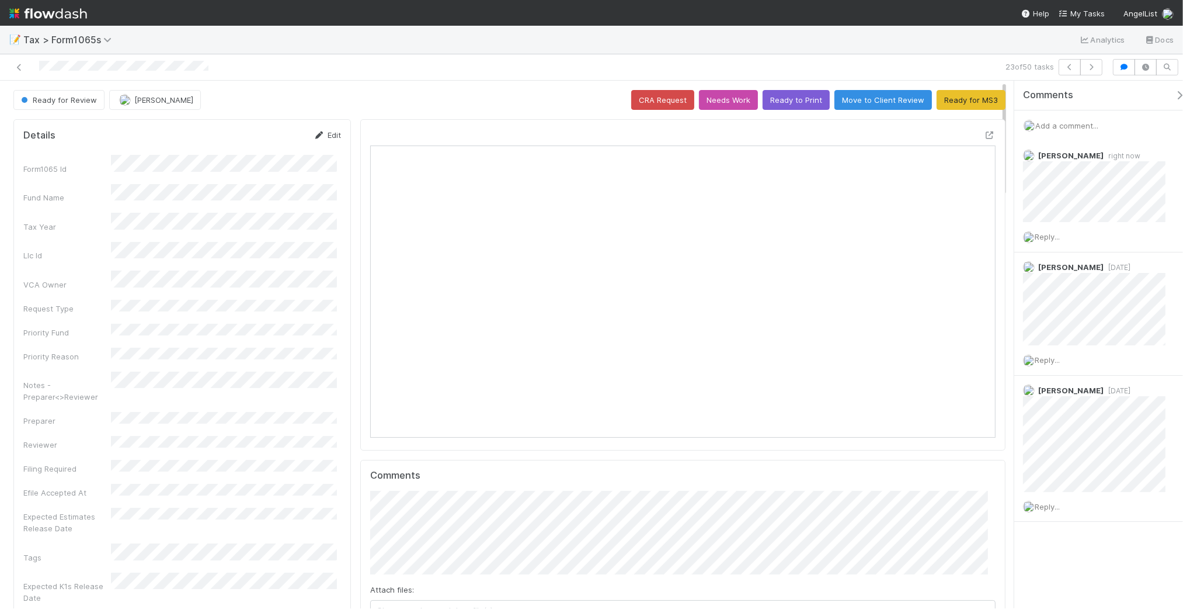
click at [325, 137] on link "Edit" at bounding box center [327, 134] width 27 height 9
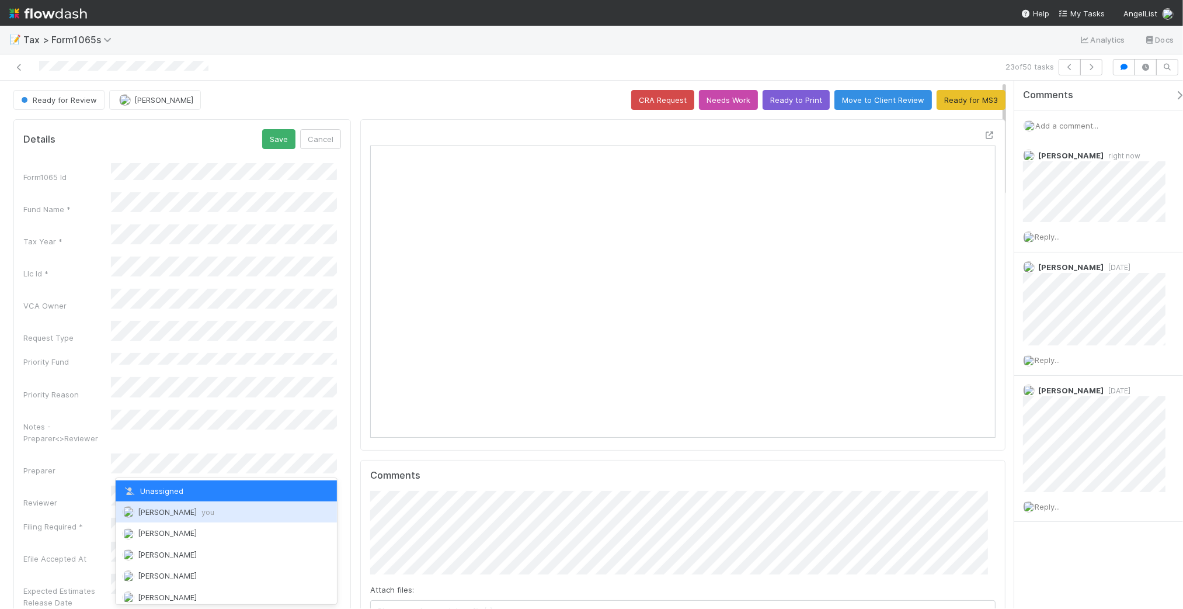
click at [208, 510] on span "you" at bounding box center [208, 511] width 13 height 9
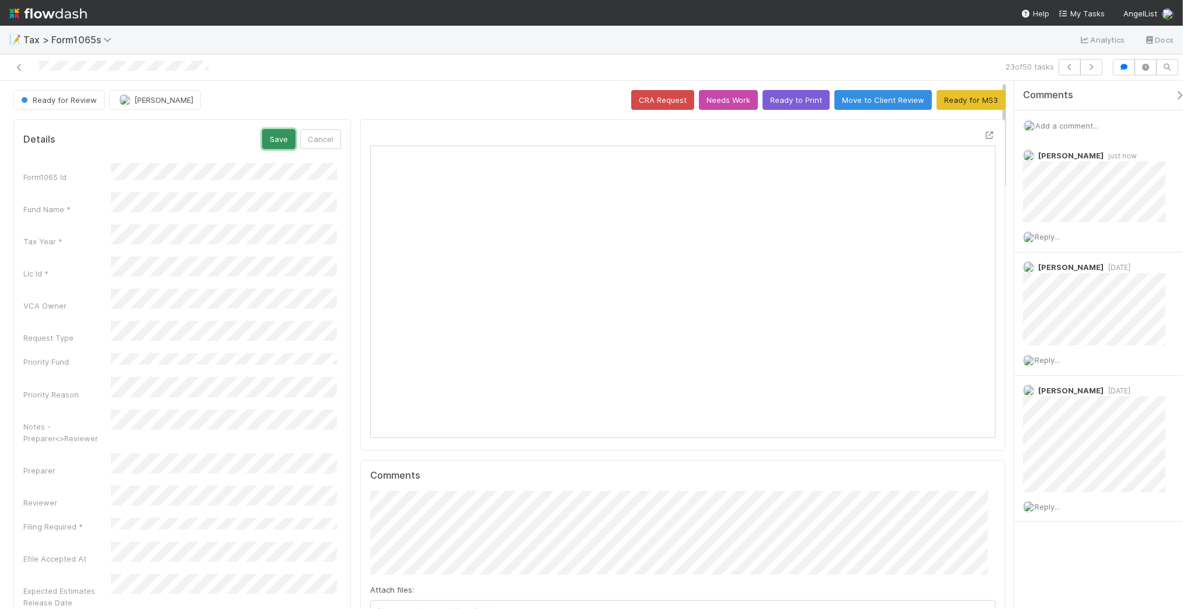
click at [276, 138] on button "Save" at bounding box center [278, 139] width 33 height 20
click at [20, 67] on icon at bounding box center [19, 68] width 12 height 8
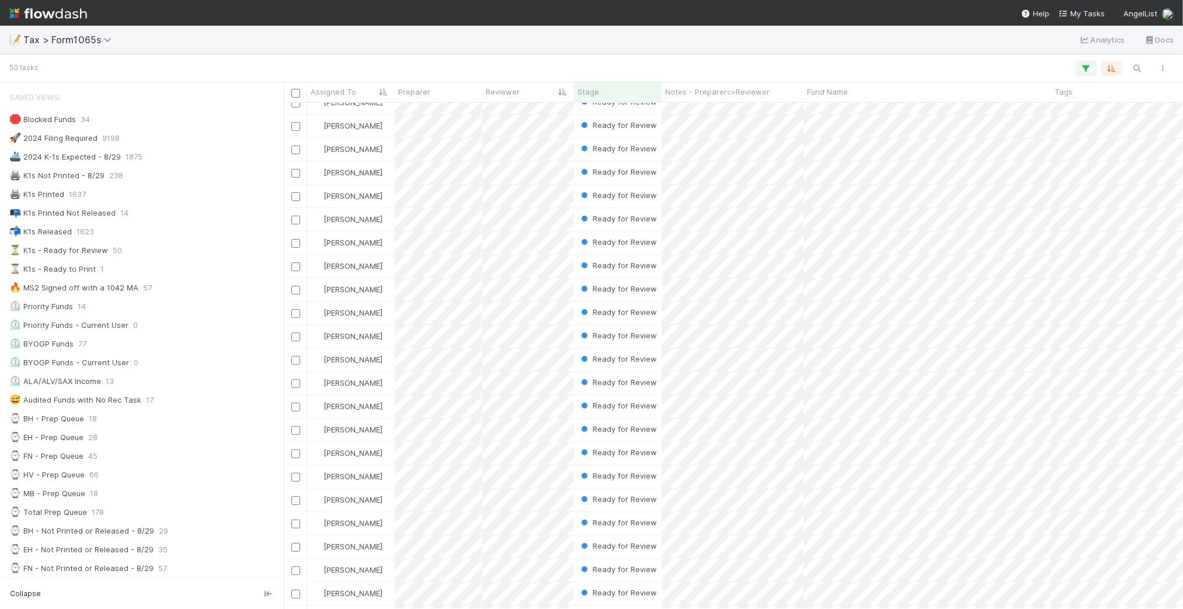
scroll to position [365, 0]
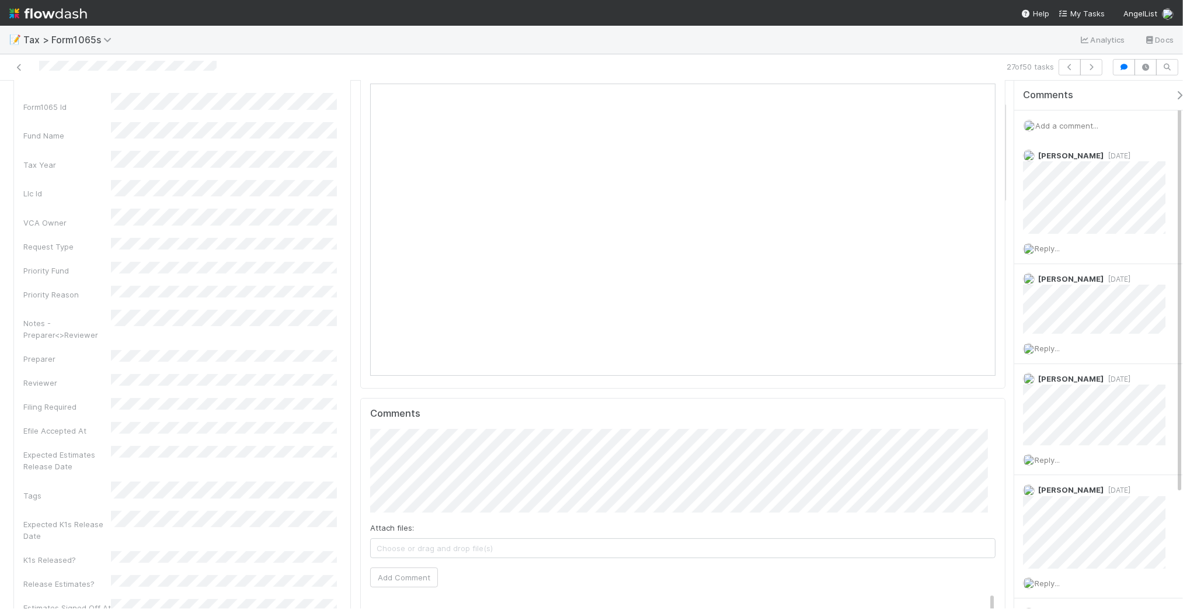
scroll to position [146, 0]
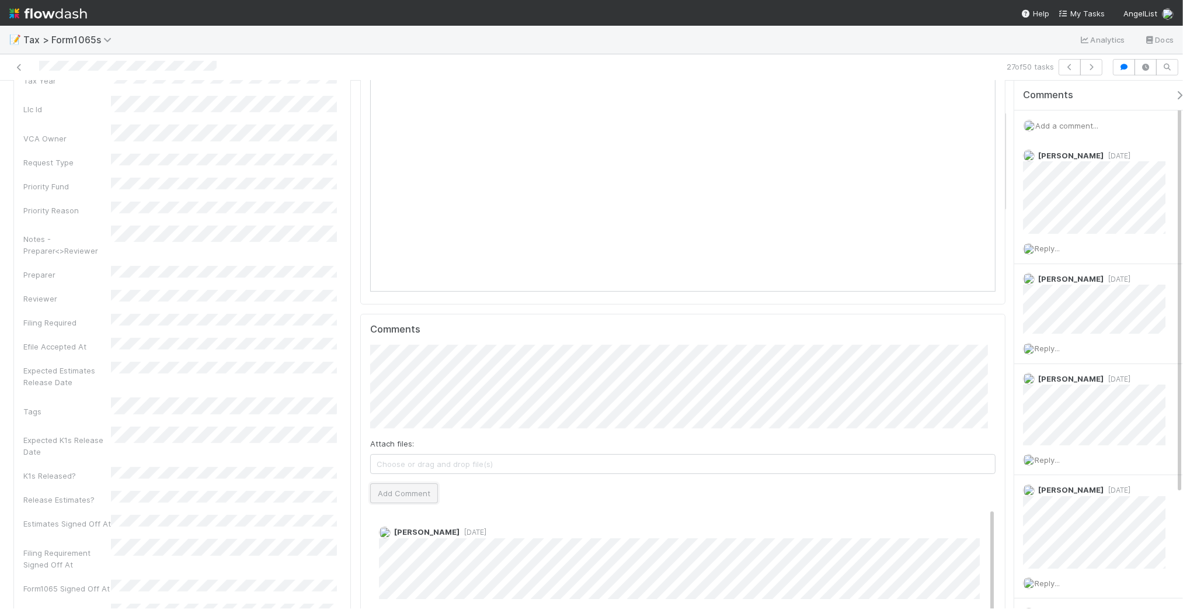
click at [399, 494] on button "Add Comment" at bounding box center [404, 493] width 68 height 20
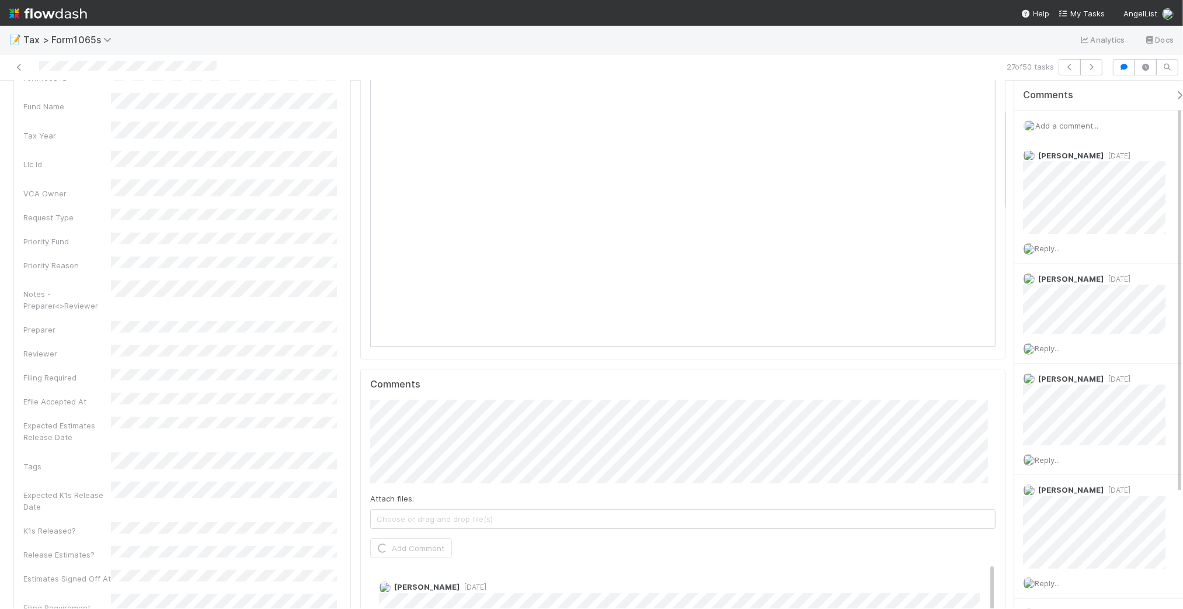
scroll to position [0, 0]
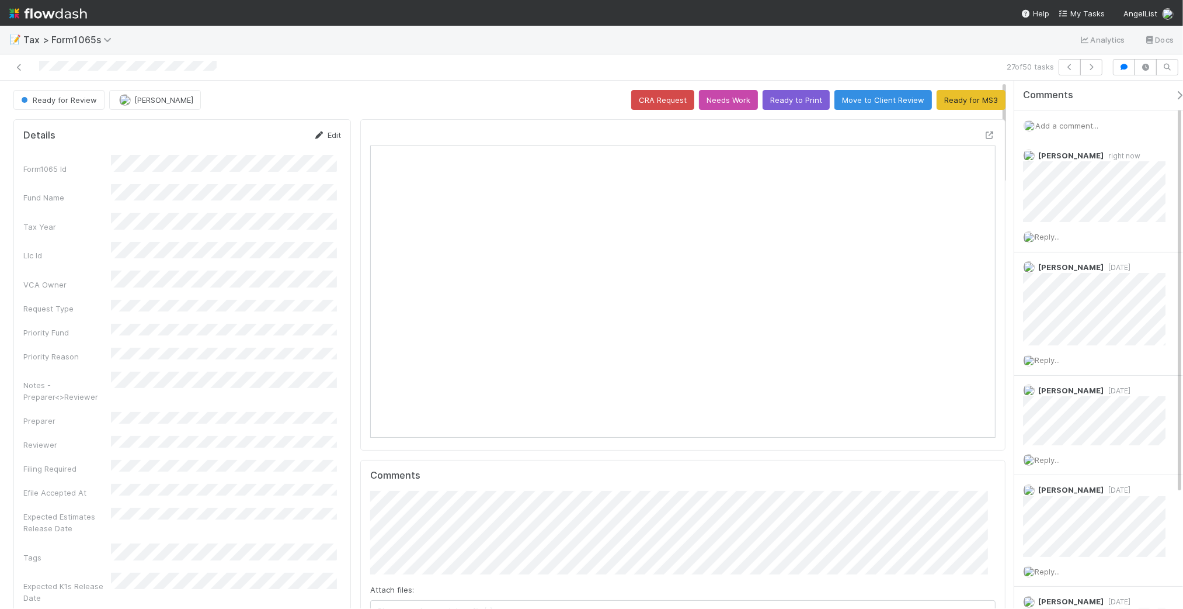
click at [326, 131] on link "Edit" at bounding box center [327, 134] width 27 height 9
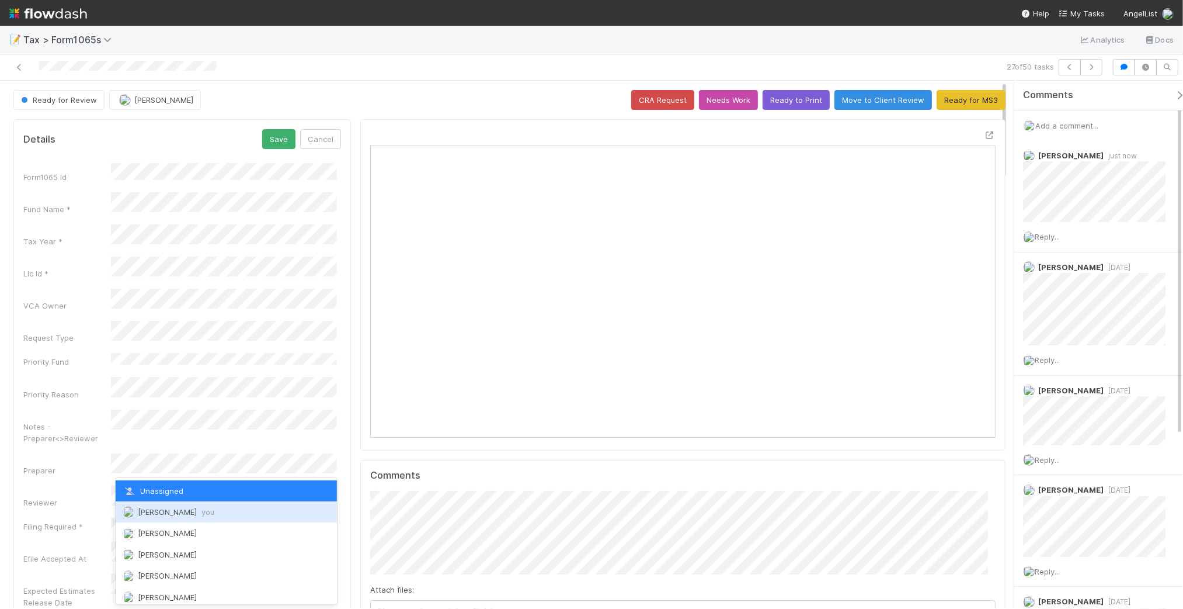
click at [215, 519] on div "[PERSON_NAME] you" at bounding box center [226, 511] width 221 height 21
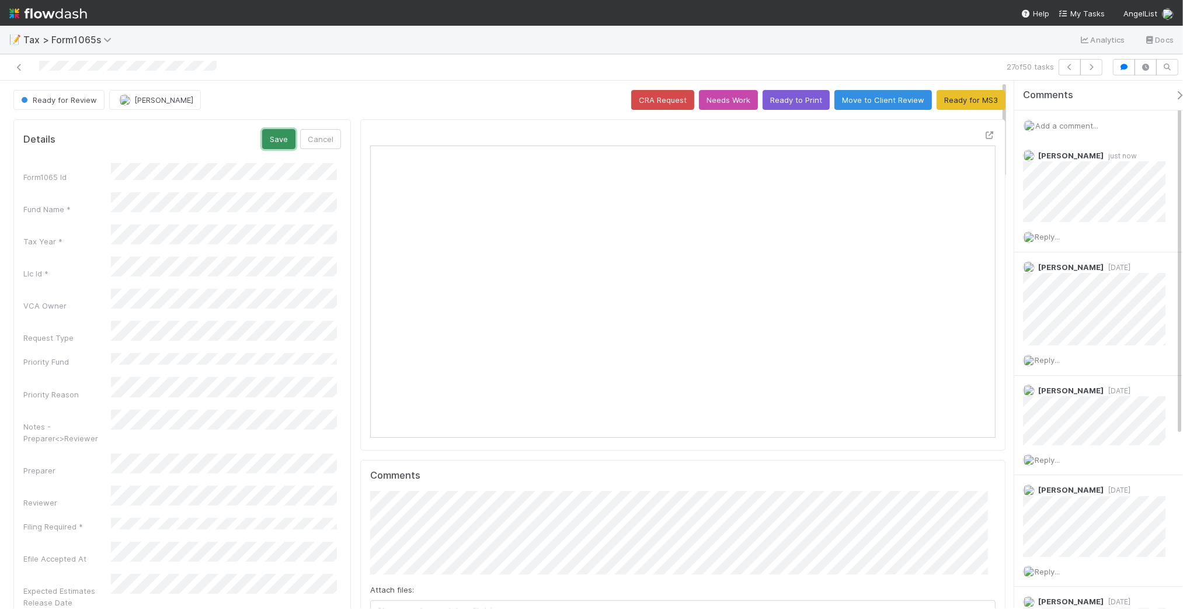
click at [273, 138] on button "Save" at bounding box center [278, 139] width 33 height 20
click at [16, 66] on icon at bounding box center [19, 68] width 12 height 8
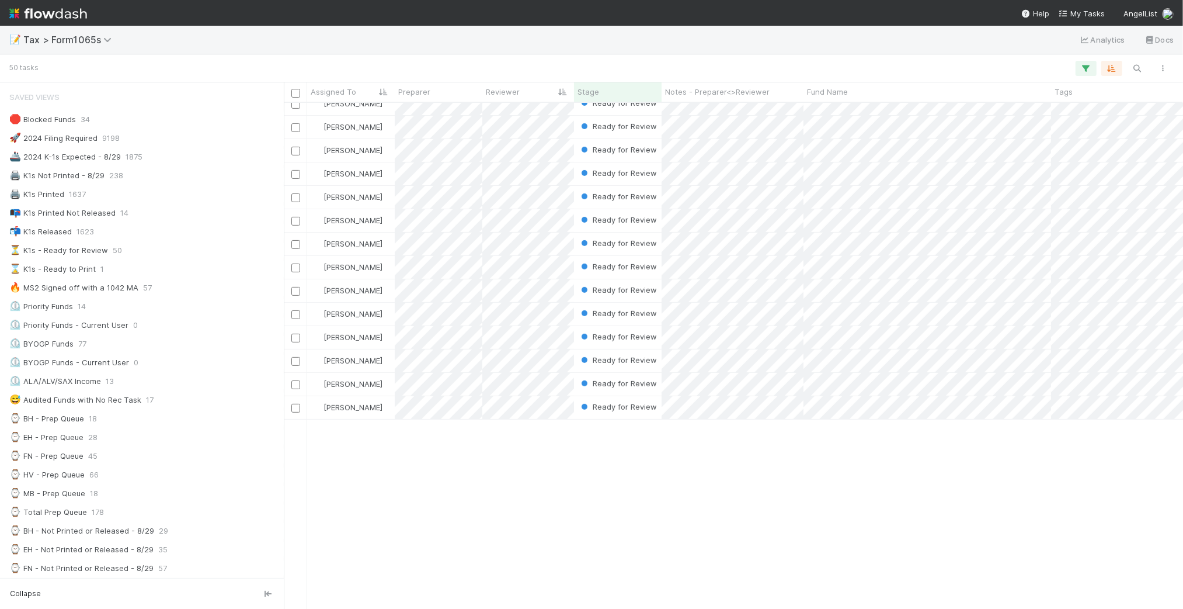
scroll to position [235, 0]
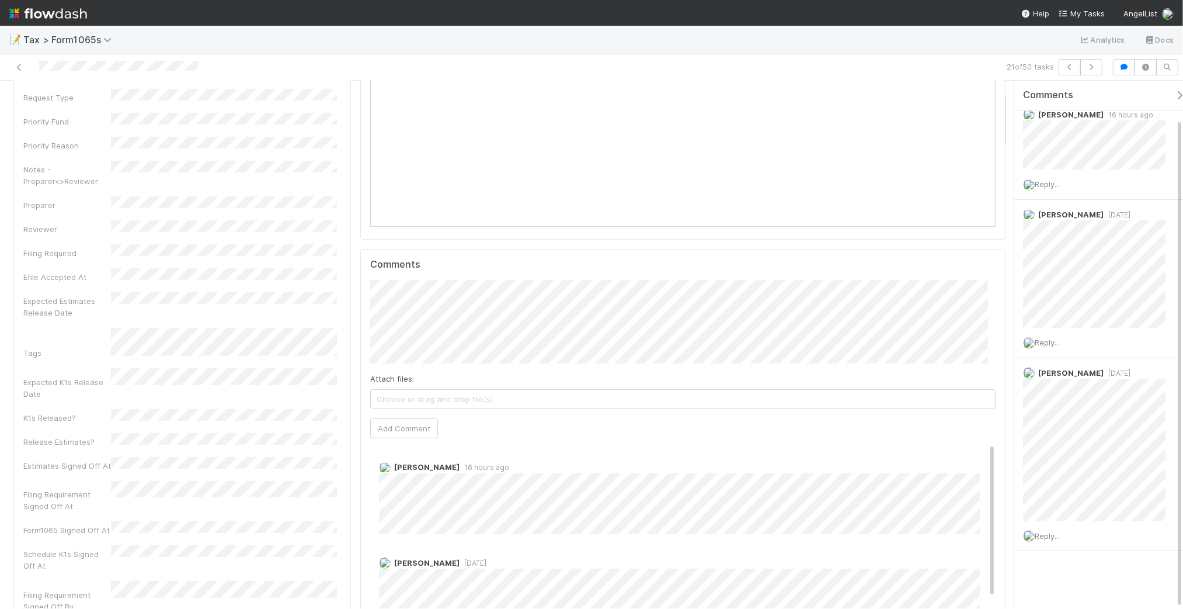
scroll to position [219, 0]
click at [422, 426] on button "Add Comment" at bounding box center [404, 420] width 68 height 20
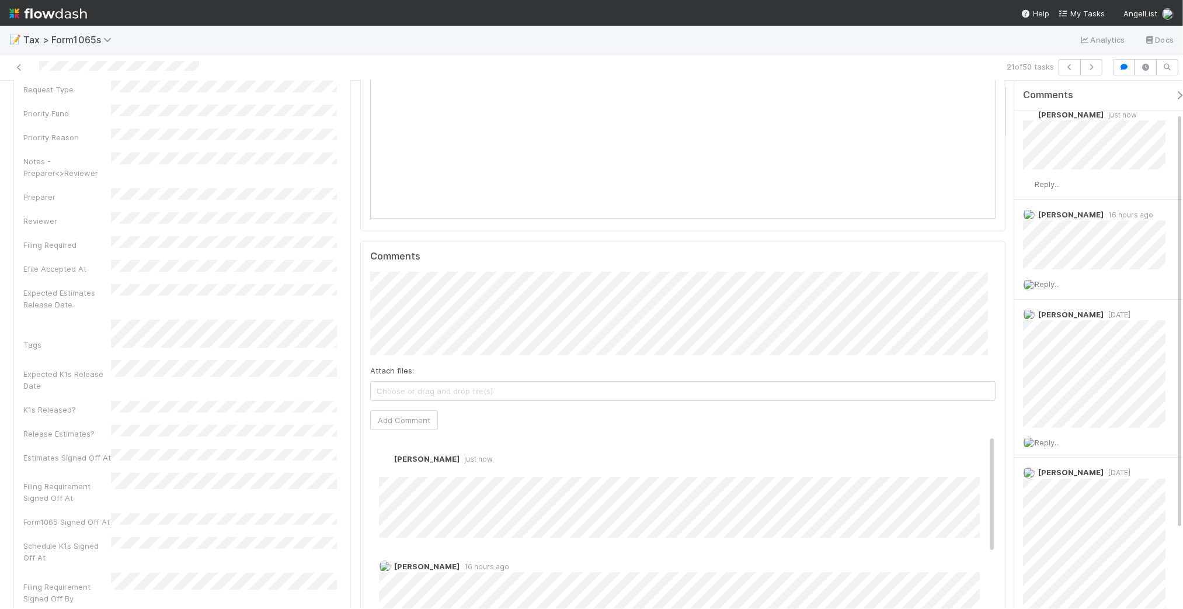
scroll to position [0, 0]
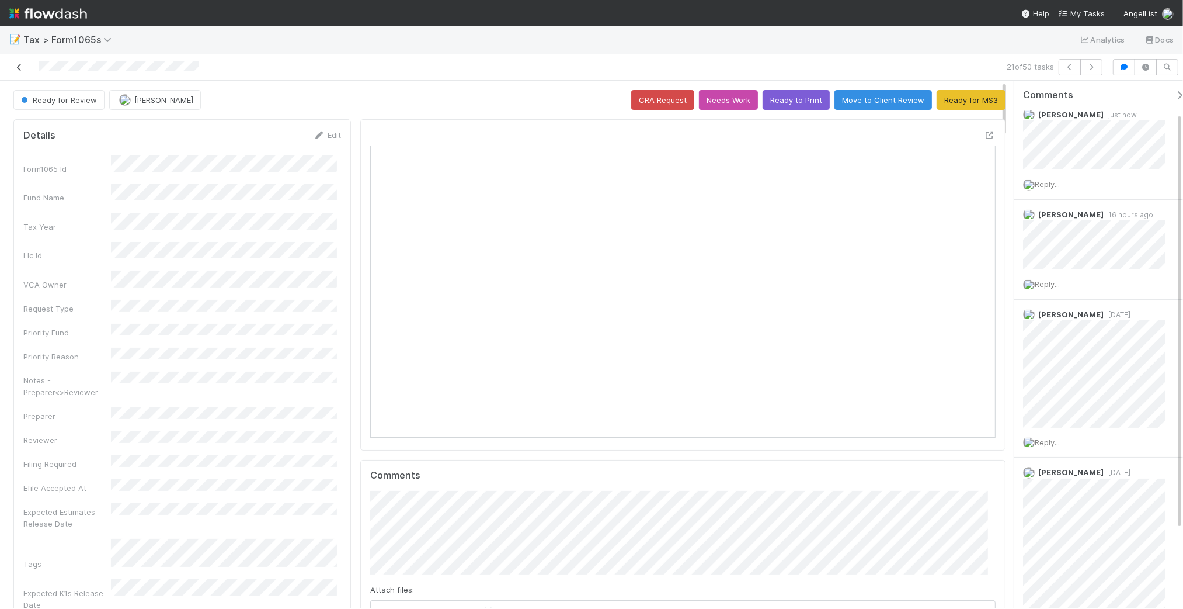
click at [18, 69] on icon at bounding box center [19, 68] width 12 height 8
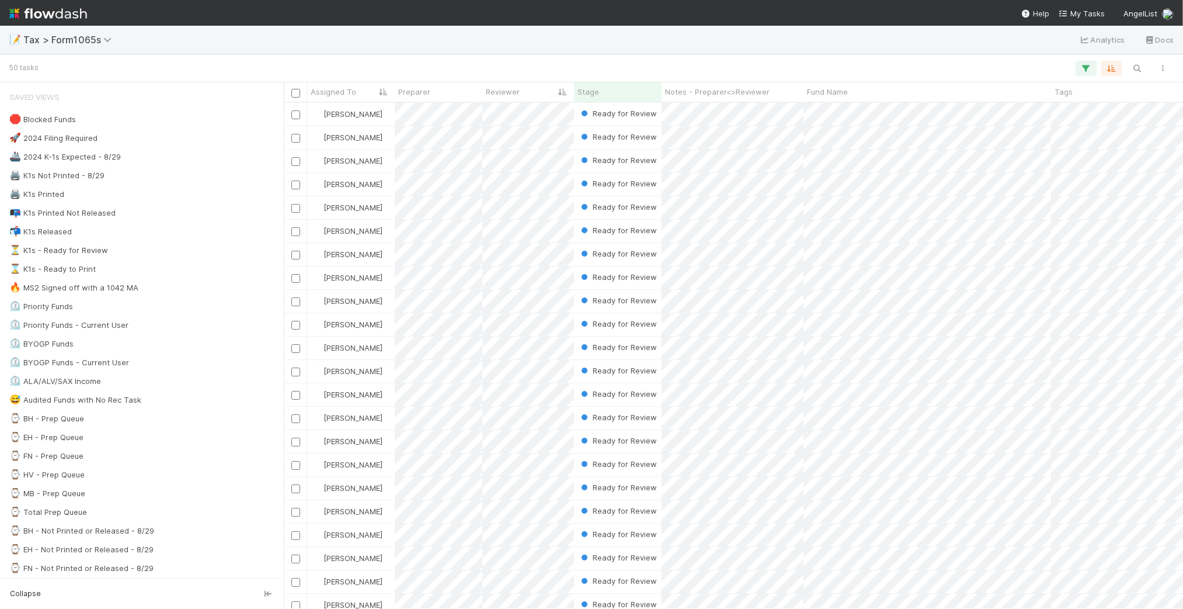
scroll to position [495, 888]
click at [204, 252] on div "⏳ K1s - Ready for Review 50" at bounding box center [145, 250] width 272 height 15
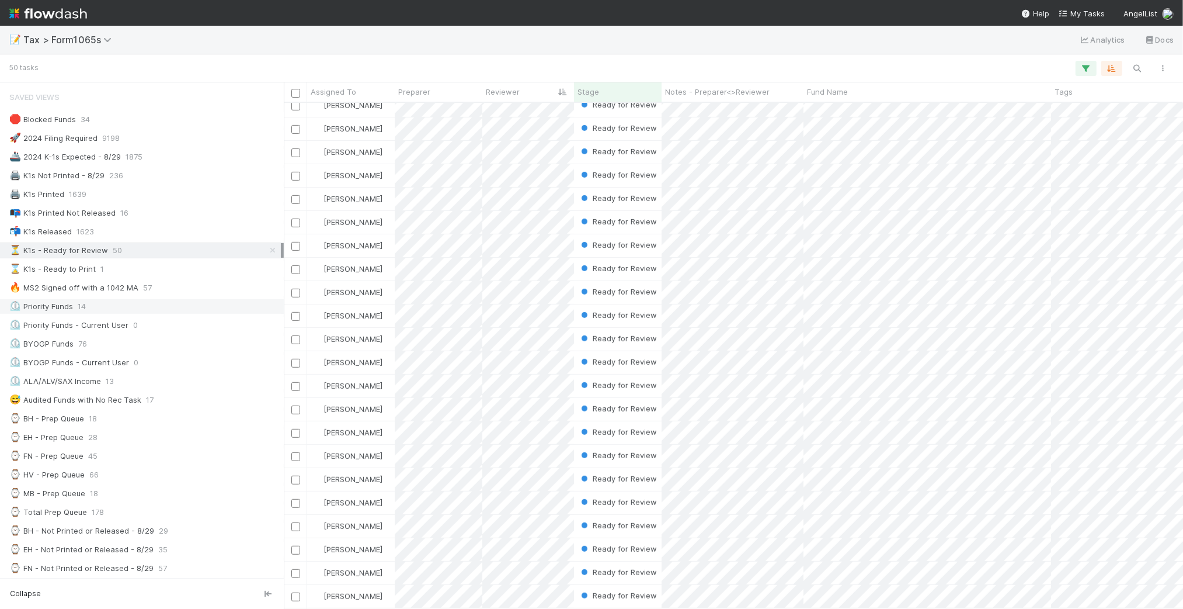
click at [159, 311] on div "⏲️ Priority Funds 14" at bounding box center [145, 306] width 272 height 15
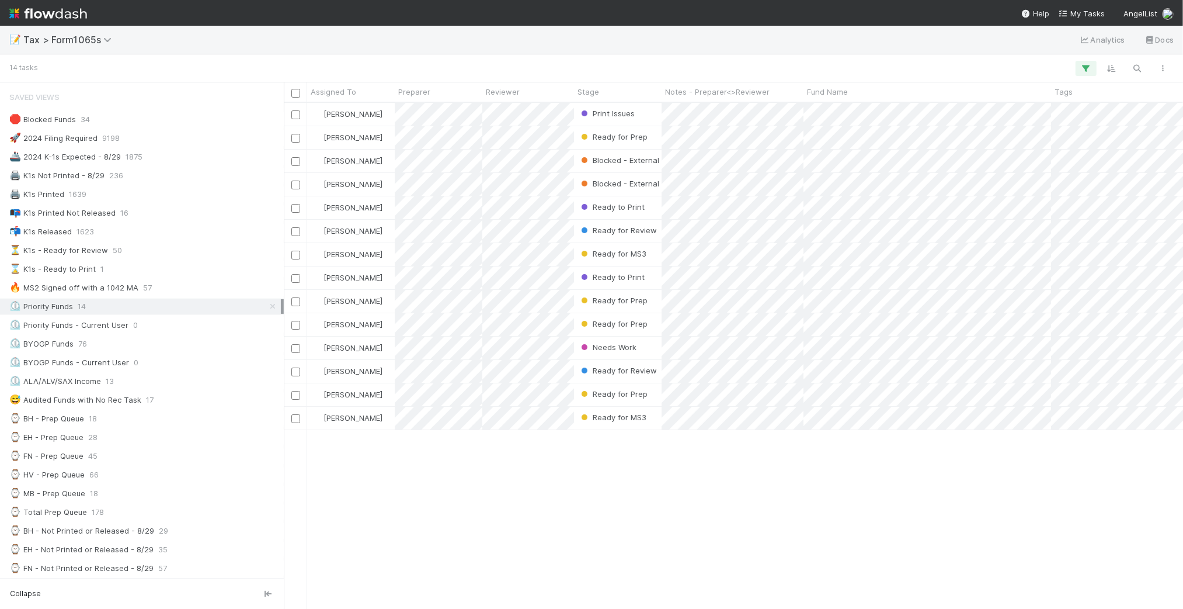
scroll to position [495, 888]
